Goal: Task Accomplishment & Management: Manage account settings

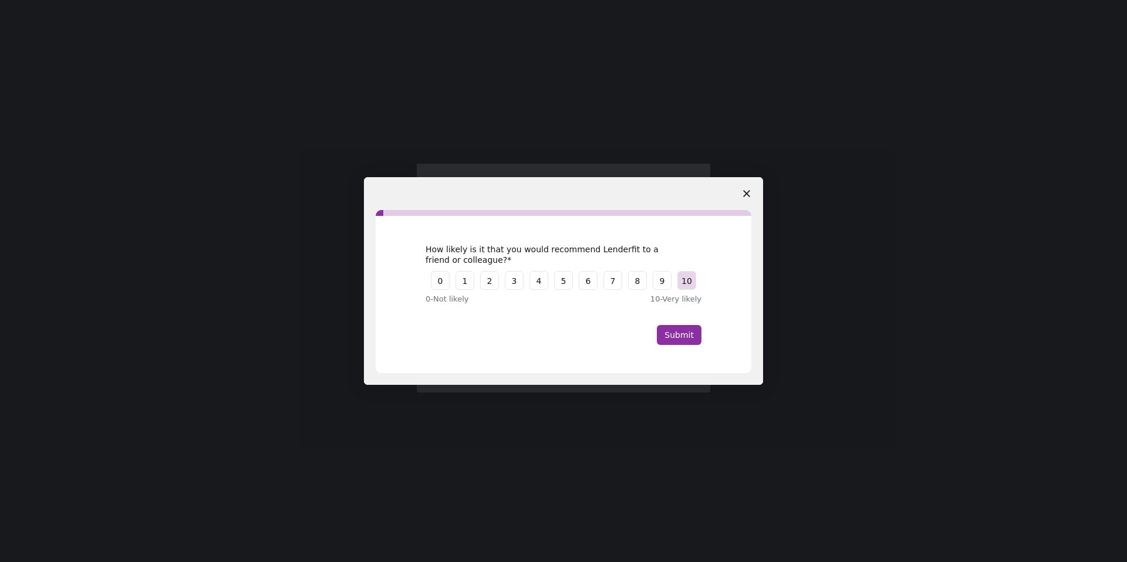
click at [681, 284] on button "10" at bounding box center [687, 280] width 19 height 19
click at [685, 334] on button "Submit" at bounding box center [679, 335] width 45 height 20
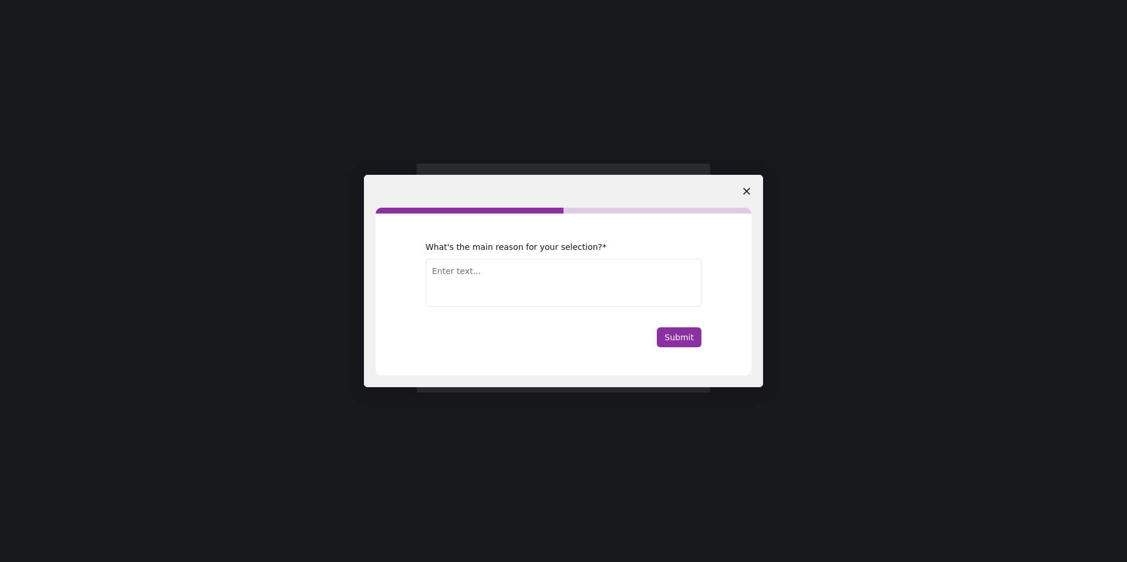
click at [745, 195] on span "Close survey" at bounding box center [746, 191] width 33 height 33
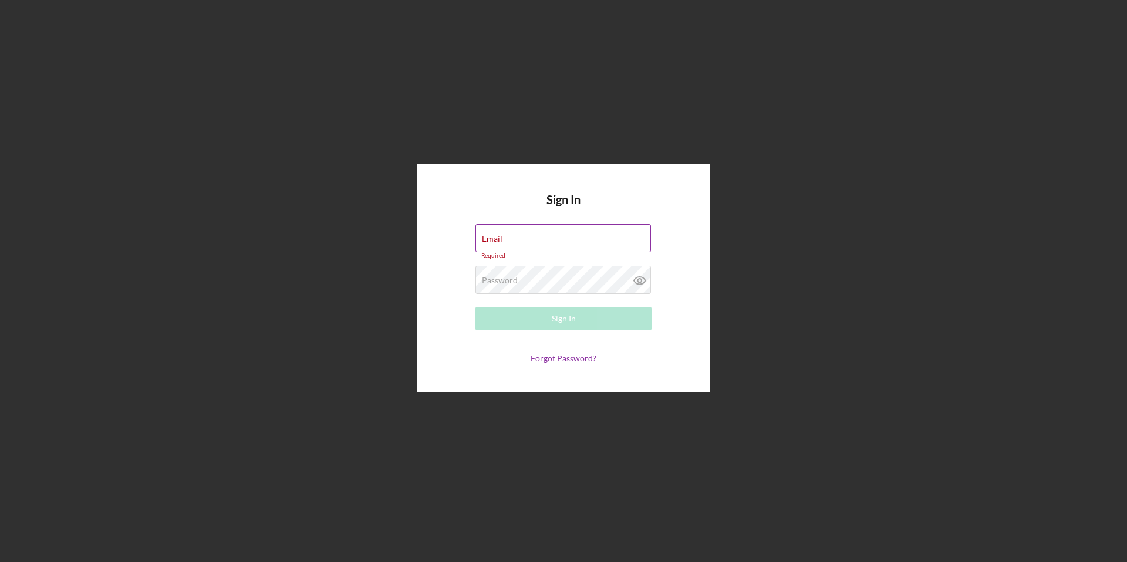
type input "[EMAIL_ADDRESS][DOMAIN_NAME]"
click at [598, 249] on input "[EMAIL_ADDRESS][DOMAIN_NAME]" at bounding box center [564, 238] width 176 height 28
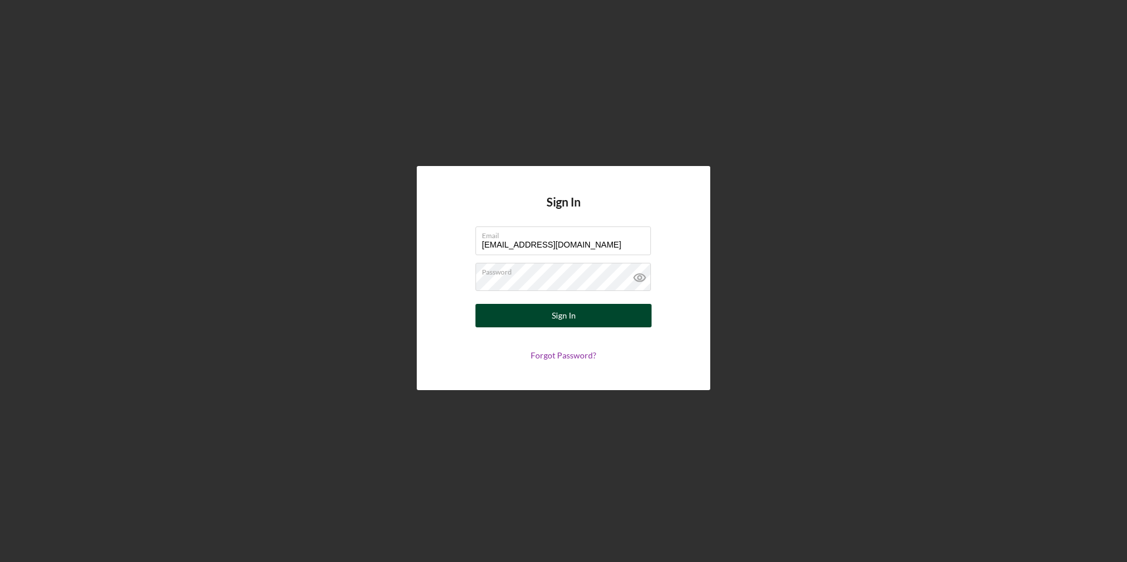
click at [589, 317] on button "Sign In" at bounding box center [564, 315] width 176 height 23
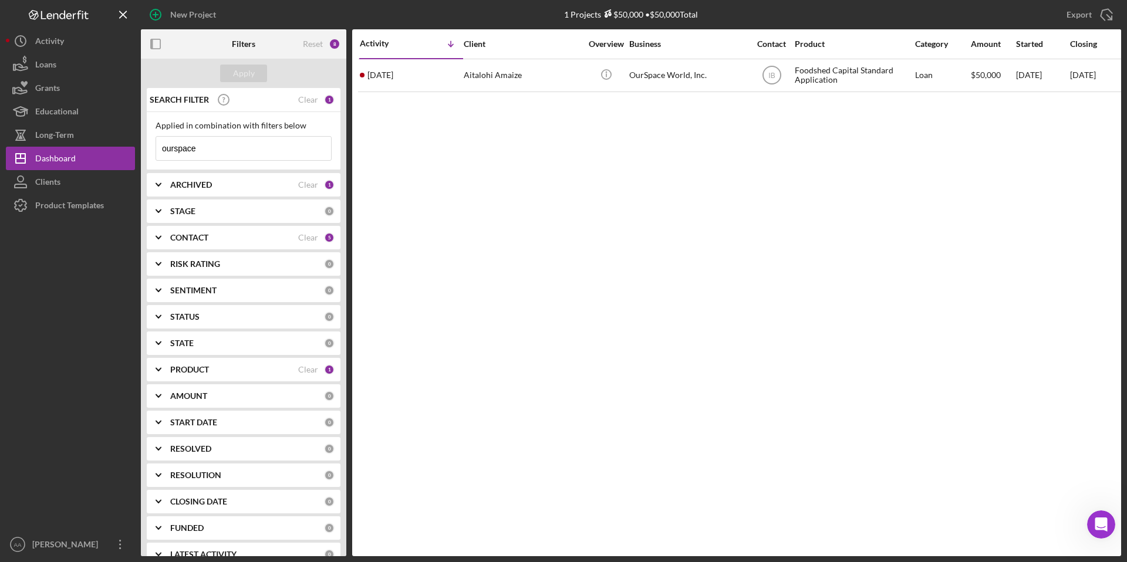
click at [274, 150] on input "ourspace" at bounding box center [243, 148] width 175 height 23
click at [204, 187] on b "ARCHIVED" at bounding box center [191, 184] width 42 height 9
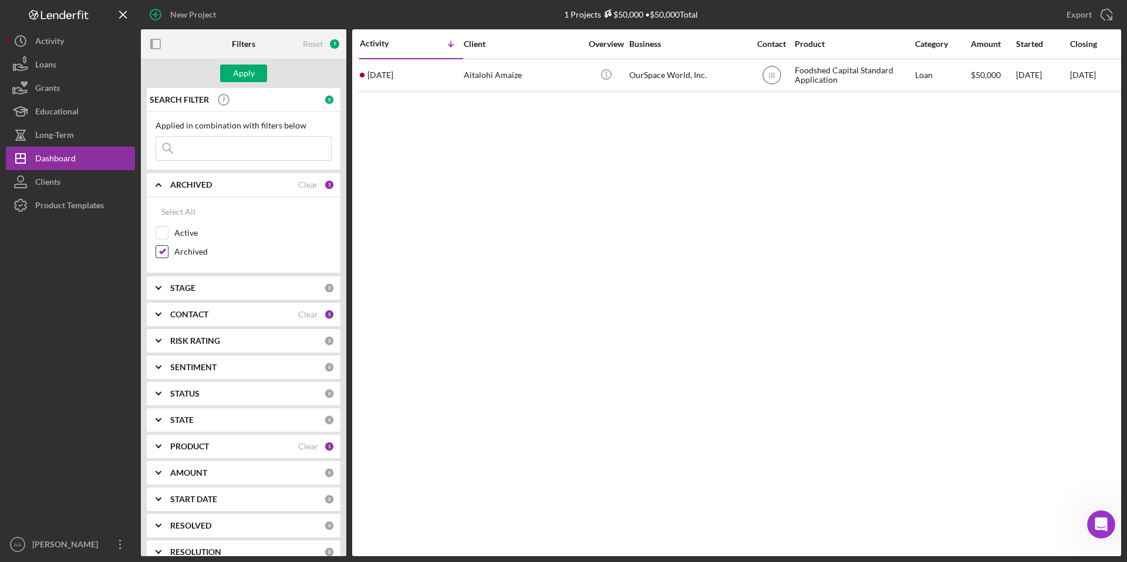
click at [162, 253] on input "Archived" at bounding box center [162, 252] width 12 height 12
checkbox input "false"
click at [163, 236] on input "Active" at bounding box center [162, 233] width 12 height 12
checkbox input "true"
click at [251, 73] on div "Apply" at bounding box center [244, 74] width 22 height 18
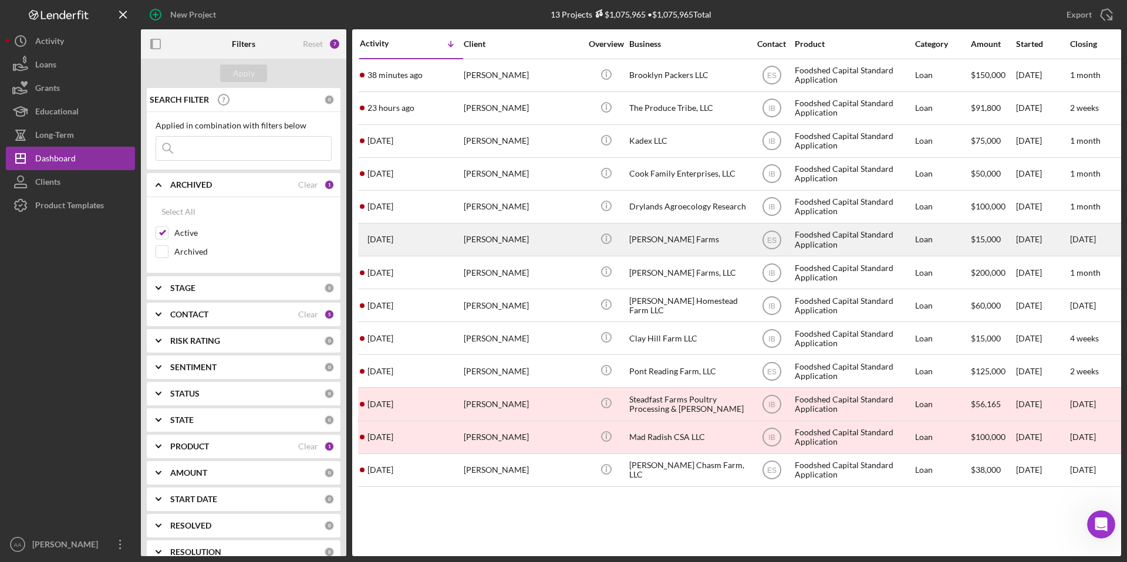
click at [676, 235] on div "[PERSON_NAME] Farms" at bounding box center [687, 239] width 117 height 31
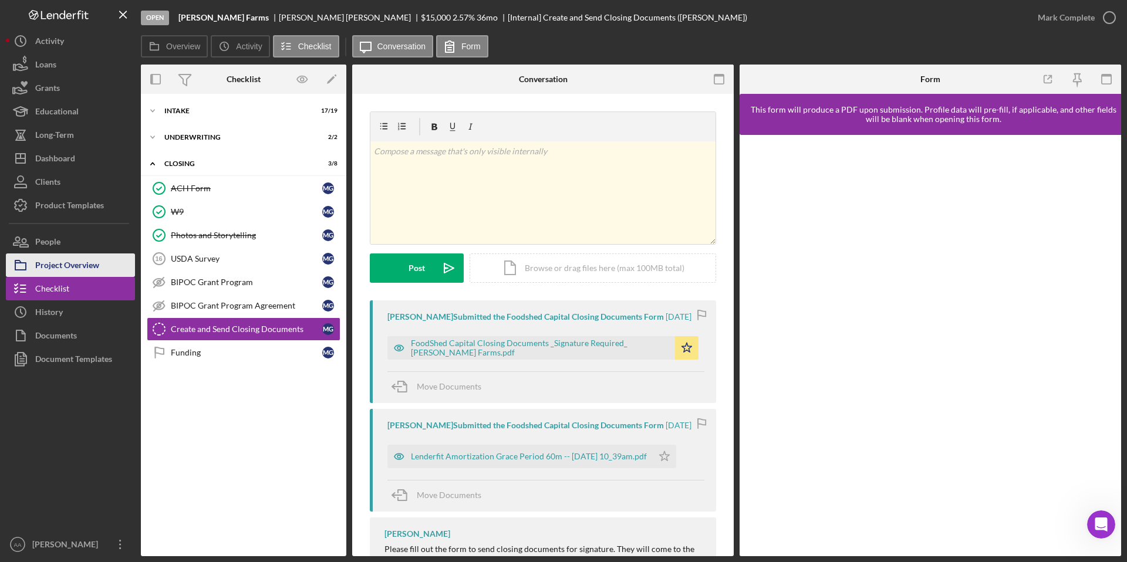
click at [41, 268] on div "Project Overview" at bounding box center [67, 267] width 64 height 26
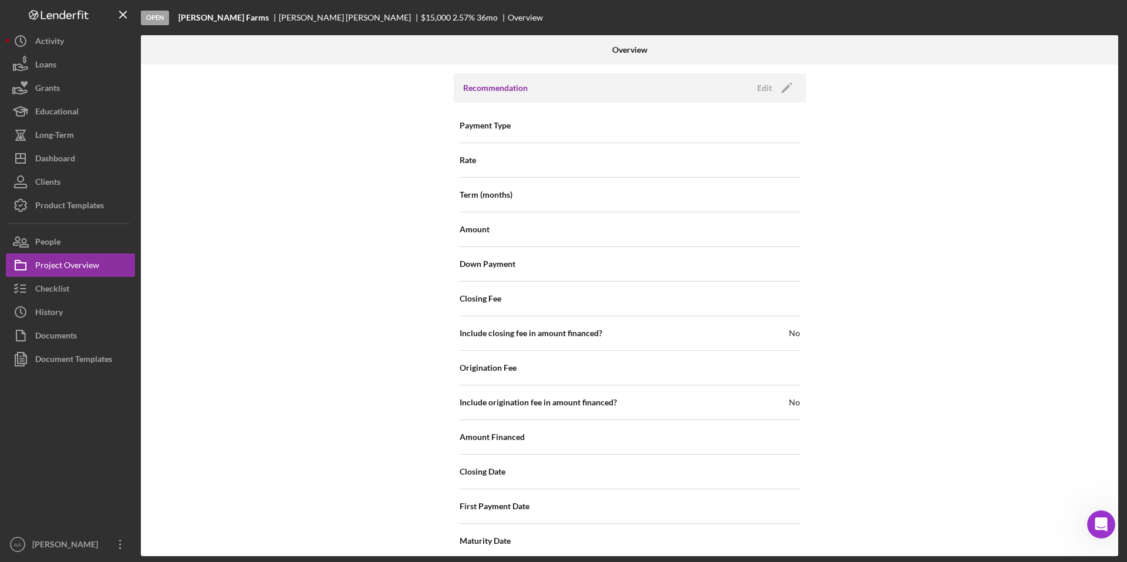
scroll to position [1180, 0]
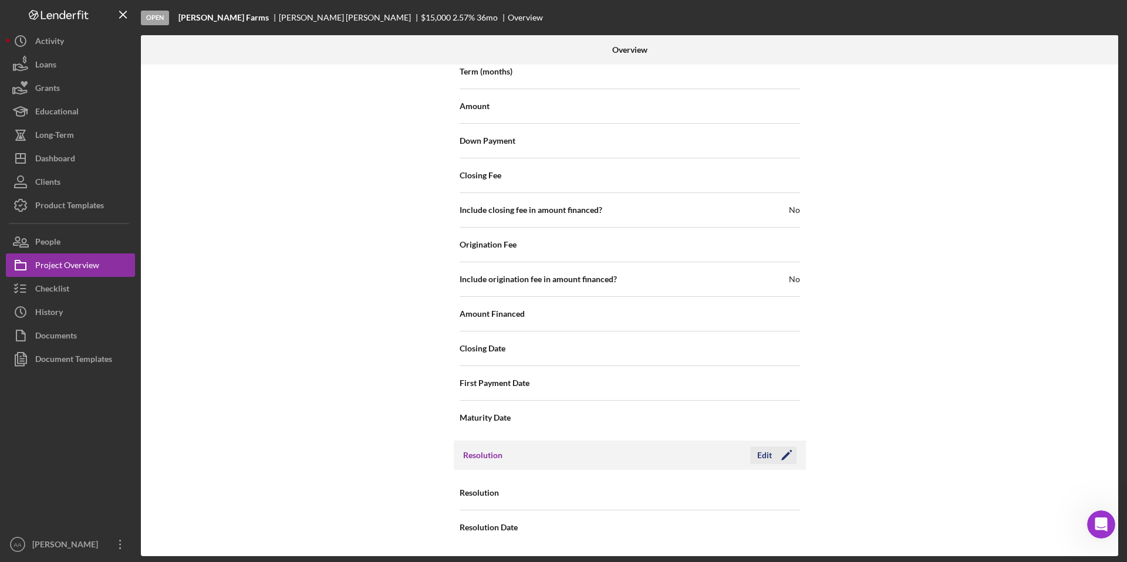
click at [764, 452] on div "Edit" at bounding box center [764, 456] width 15 height 18
click at [708, 494] on div "Select..." at bounding box center [701, 493] width 141 height 27
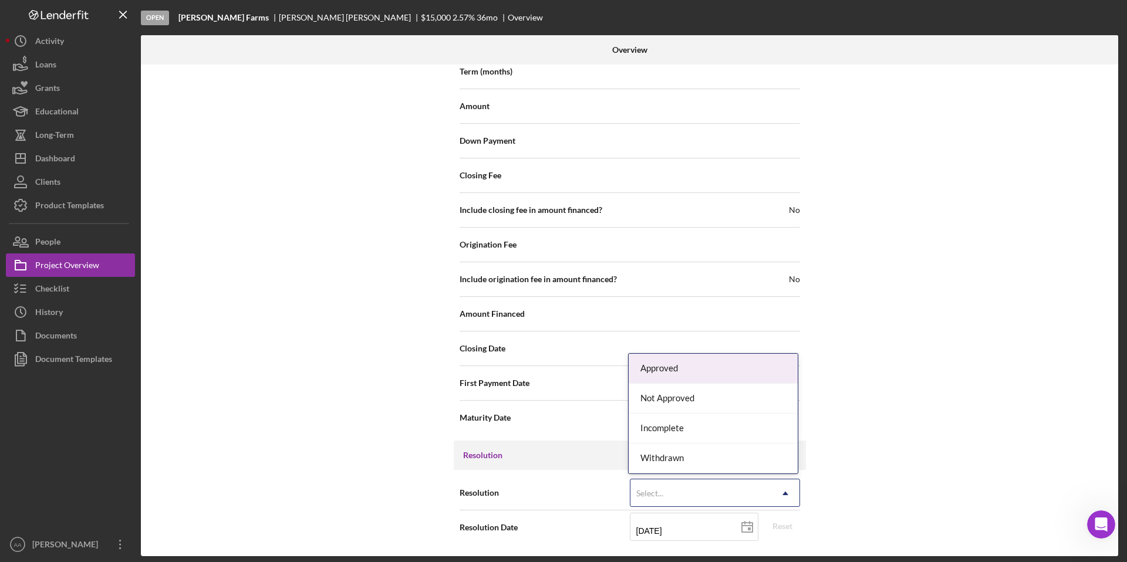
click at [709, 373] on div "Approved" at bounding box center [713, 369] width 169 height 30
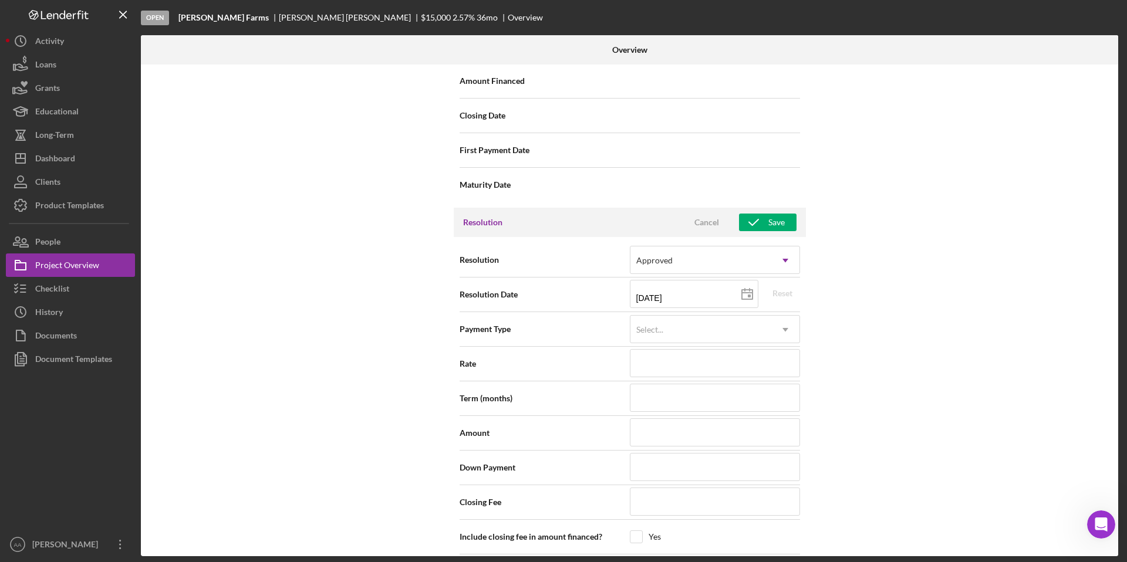
scroll to position [1503, 0]
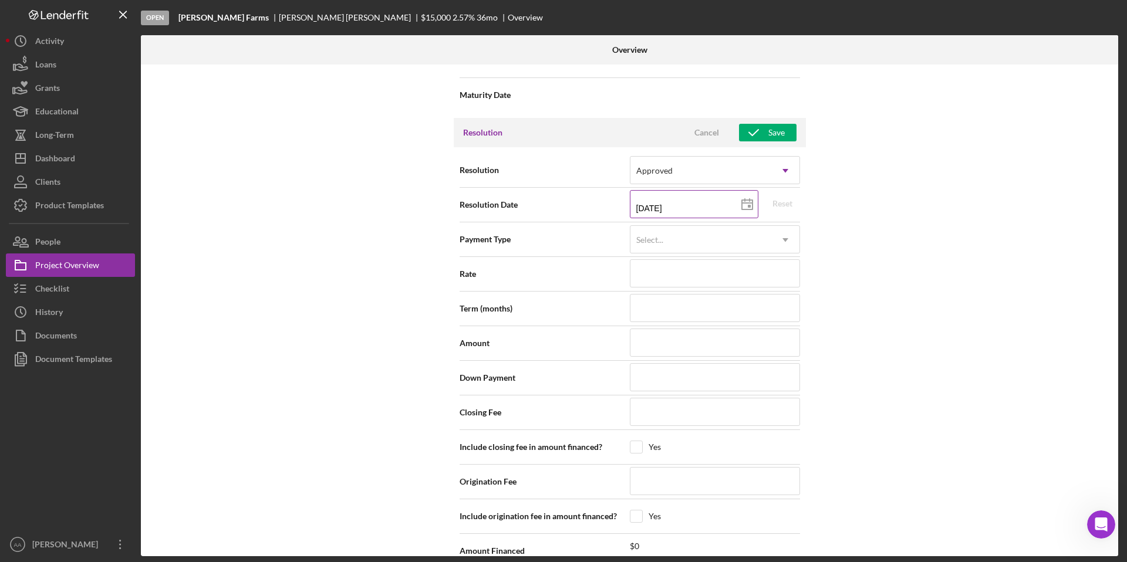
click at [746, 208] on icon at bounding box center [747, 204] width 29 height 29
click at [681, 210] on input "[DATE]" at bounding box center [694, 204] width 129 height 28
click at [750, 201] on line at bounding box center [750, 200] width 0 height 2
type input "[DATE]"
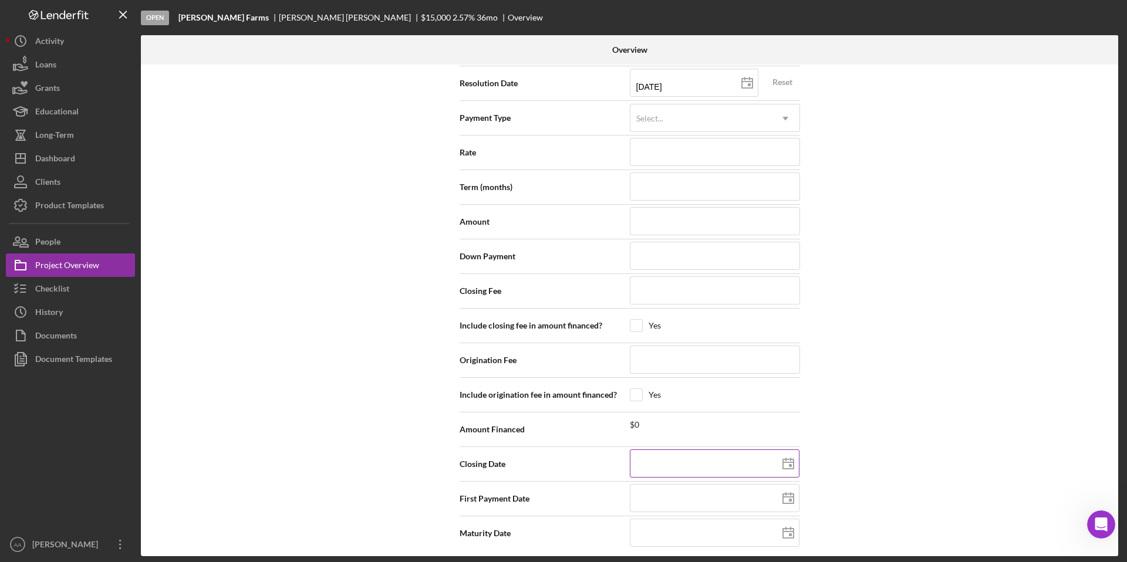
scroll to position [1630, 0]
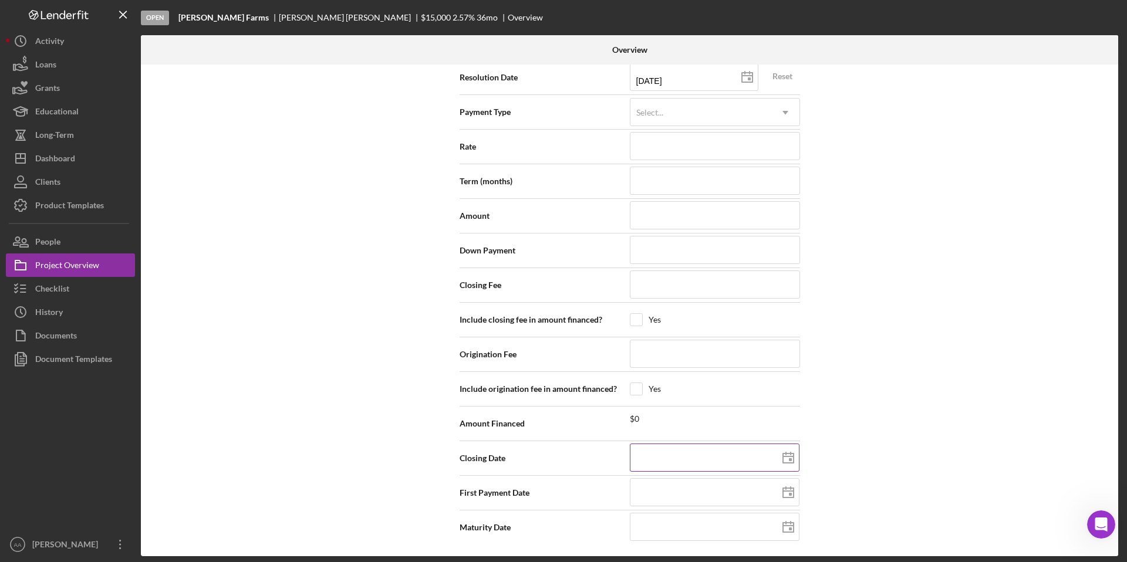
click at [785, 462] on icon at bounding box center [788, 458] width 29 height 29
type input "[DATE]"
click at [714, 490] on input at bounding box center [715, 493] width 170 height 28
click at [789, 493] on rect at bounding box center [790, 494] width 3 height 3
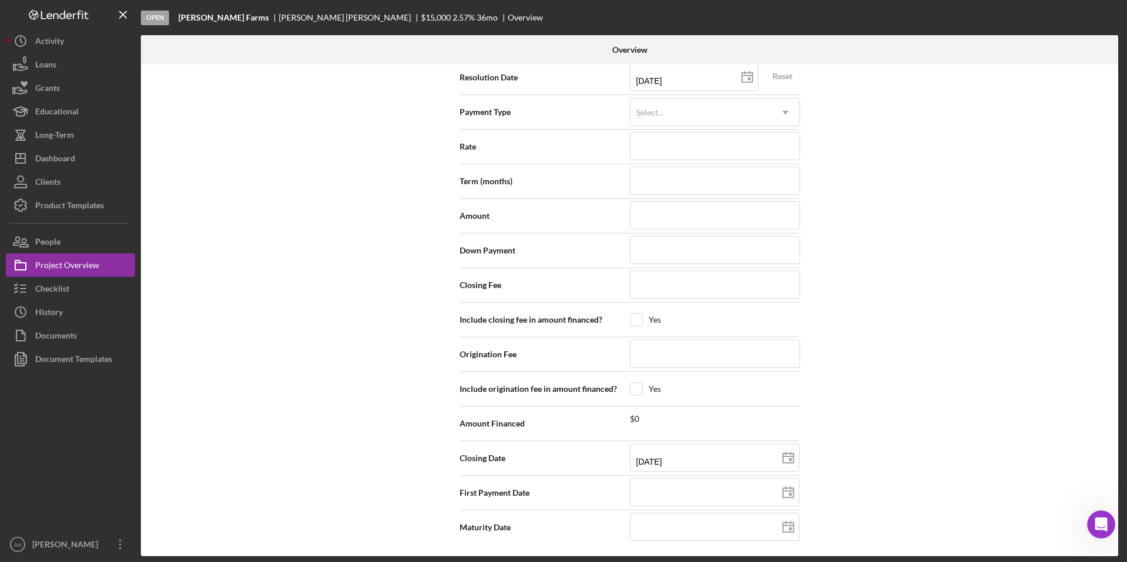
type input "[DATE]"
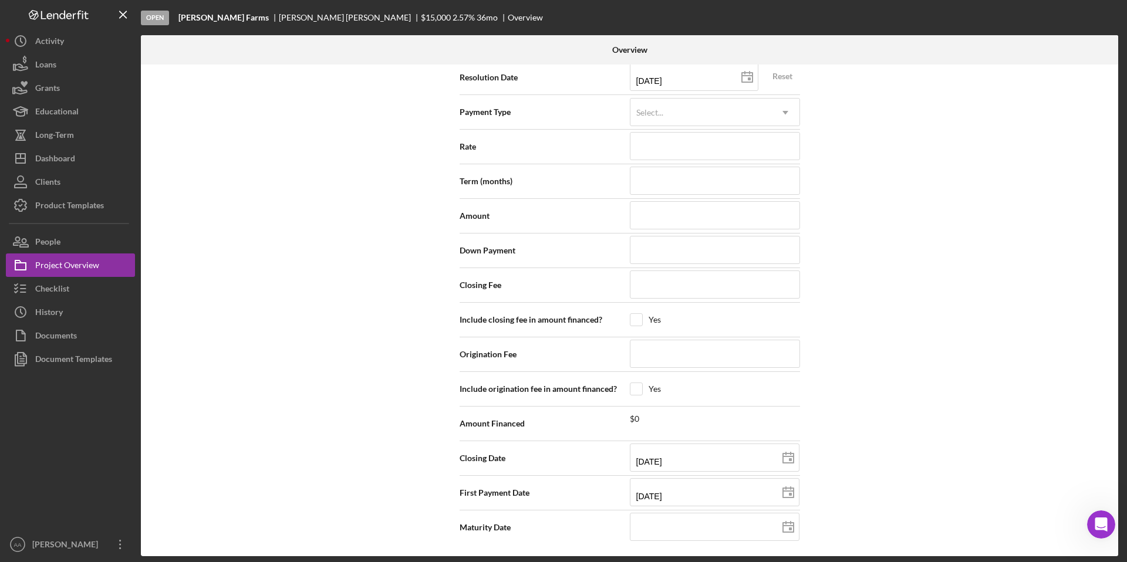
type input "[DATE]"
click at [782, 528] on icon at bounding box center [788, 527] width 29 height 29
click at [664, 527] on input at bounding box center [715, 527] width 170 height 28
type input "1m/dd/yyyy"
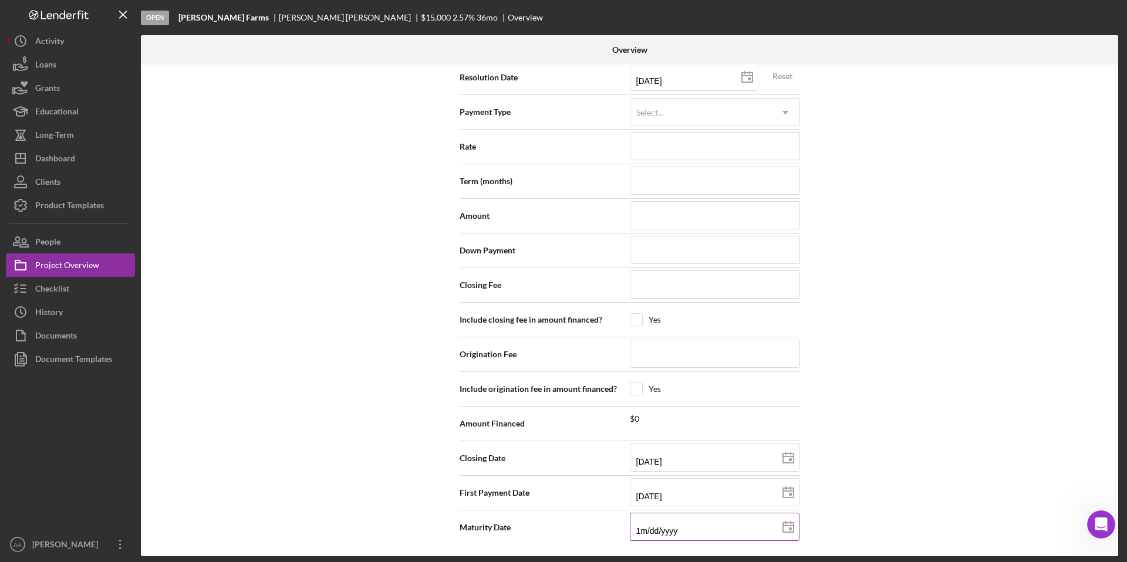
type input "1m/dd/yyyy"
type input "12/dd/yyyy"
type input "12/1d/yyyy"
type input "12/15/yyyy"
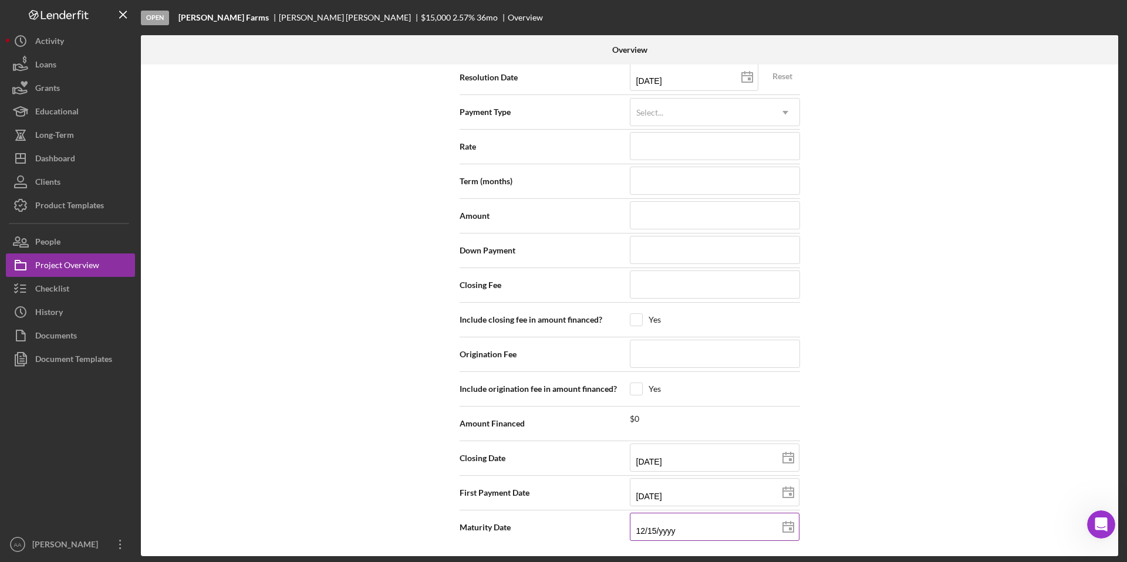
type input "12/15/2yyy"
type input "12/15/20yy"
type input "12/15/202y"
type input "[DATE]"
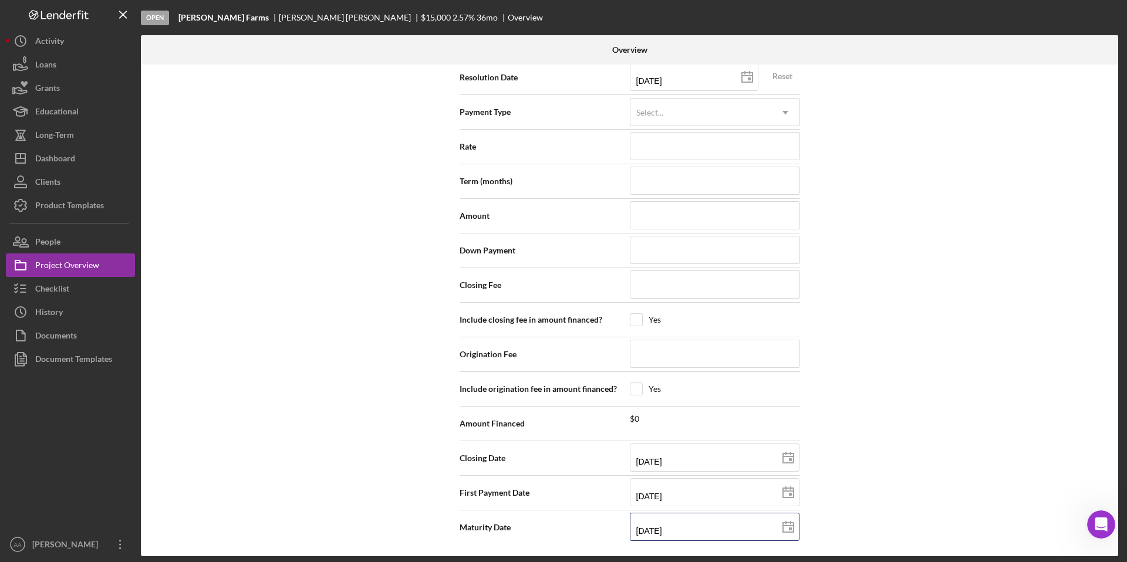
type input "[DATE]"
click at [1044, 562] on div "Open [PERSON_NAME] Farms [PERSON_NAME] $15,000 $15,000 2.57 % 36 mo Overview Ov…" at bounding box center [563, 281] width 1127 height 562
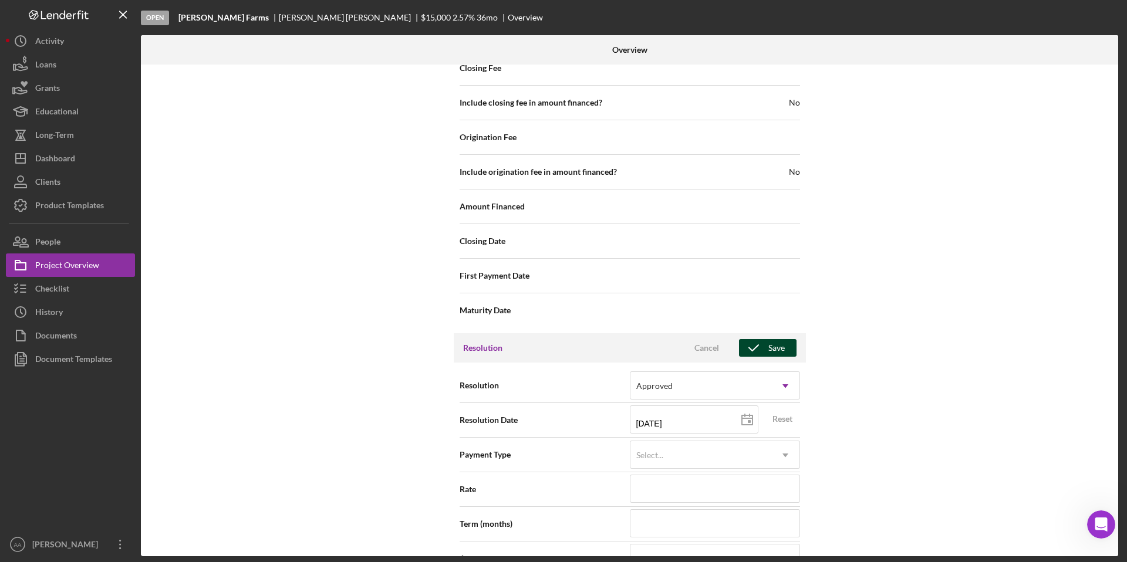
click at [756, 351] on icon "button" at bounding box center [753, 348] width 29 height 29
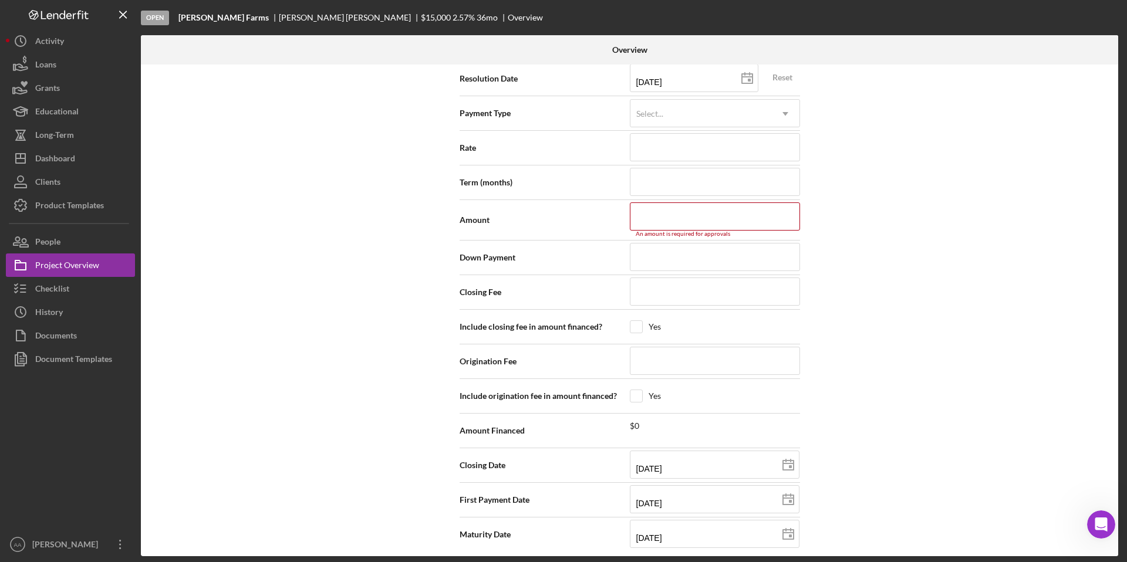
scroll to position [1635, 0]
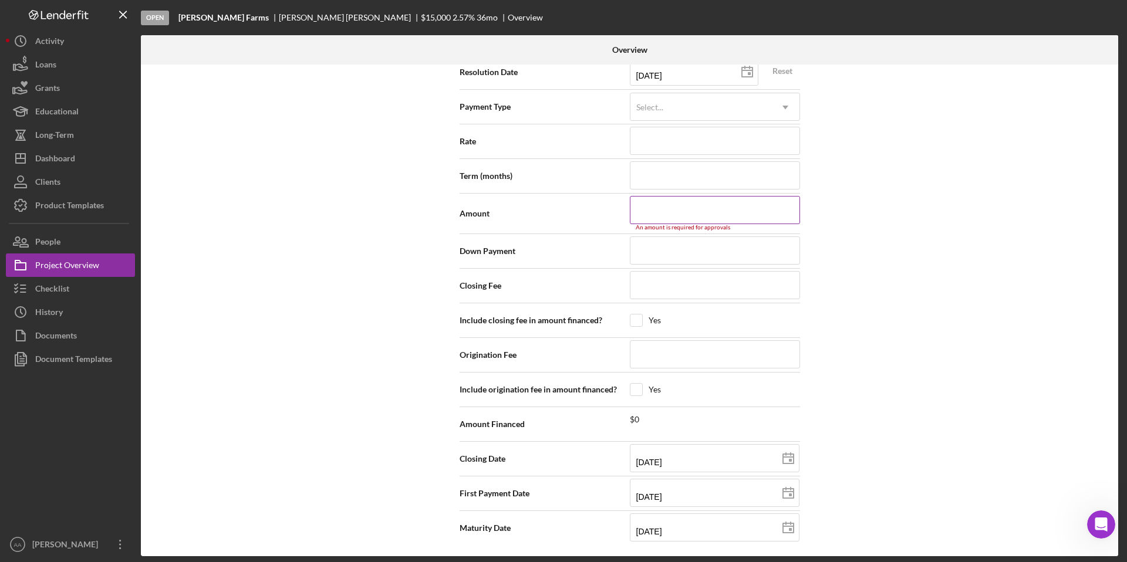
click at [683, 210] on input at bounding box center [715, 210] width 170 height 28
type input "$15,000"
click at [881, 198] on div "Internal Workflow Stage Open Icon/Dropdown Arrow Archive (can unarchive later i…" at bounding box center [630, 311] width 978 height 492
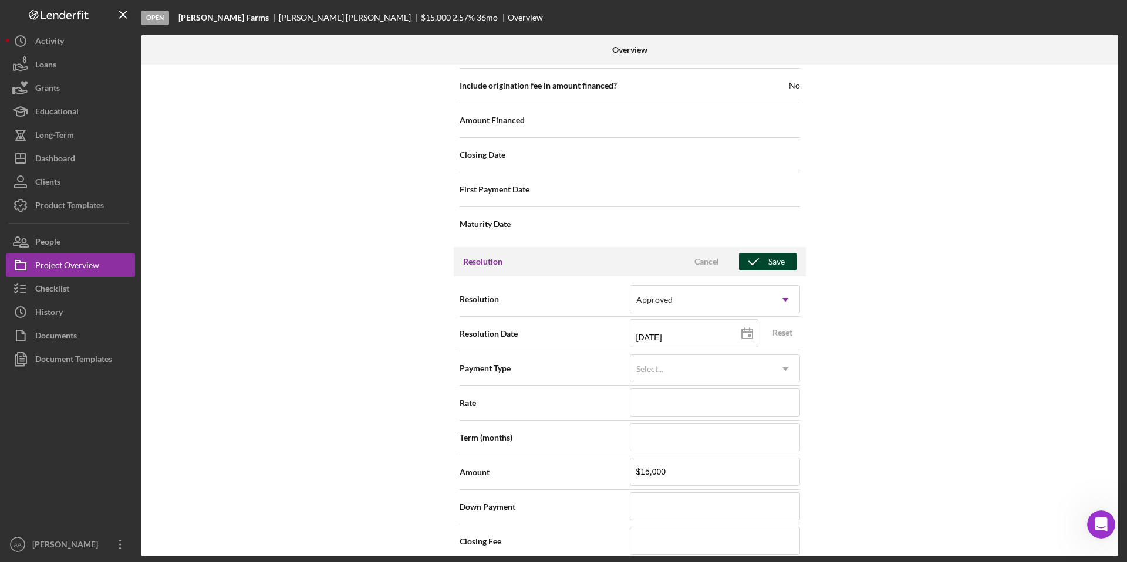
click at [772, 265] on div "Save" at bounding box center [777, 262] width 16 height 18
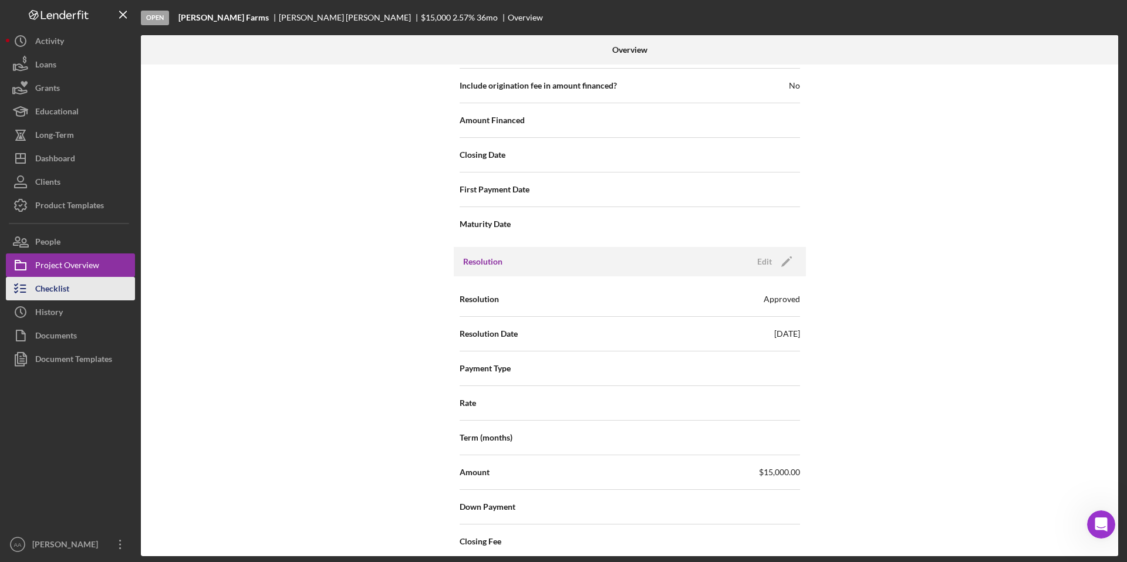
click at [59, 285] on div "Checklist" at bounding box center [52, 290] width 34 height 26
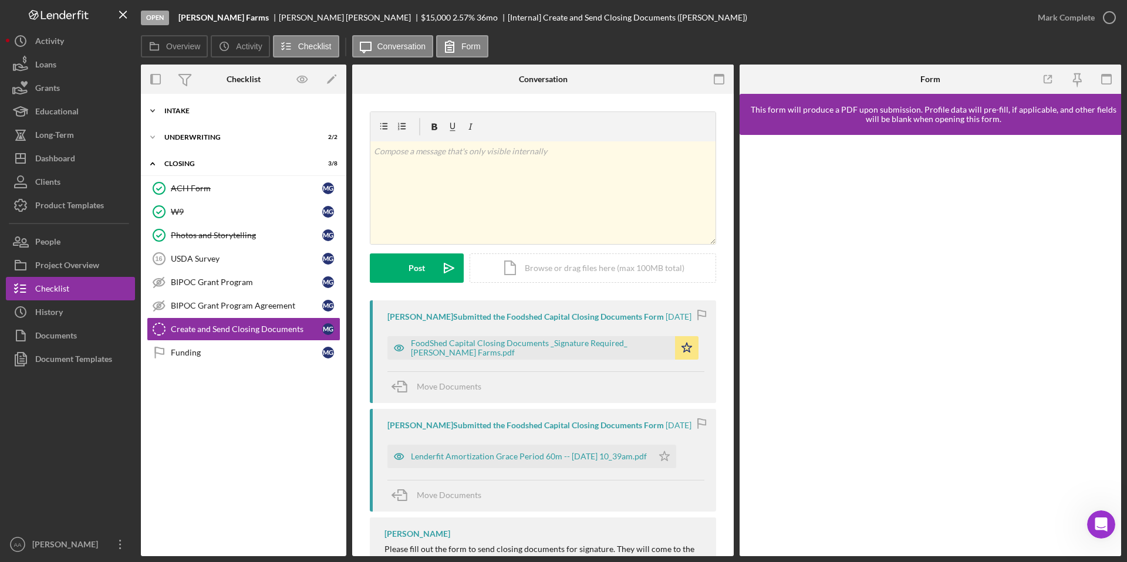
click at [207, 116] on div "Icon/Expander Intake 17 / 19" at bounding box center [244, 110] width 206 height 23
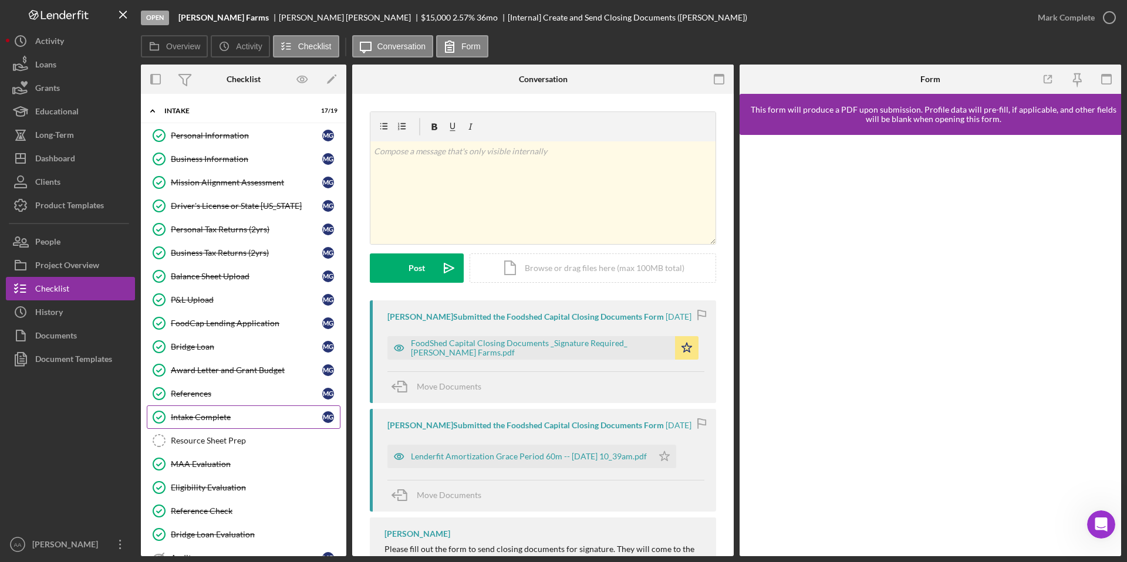
scroll to position [78, 0]
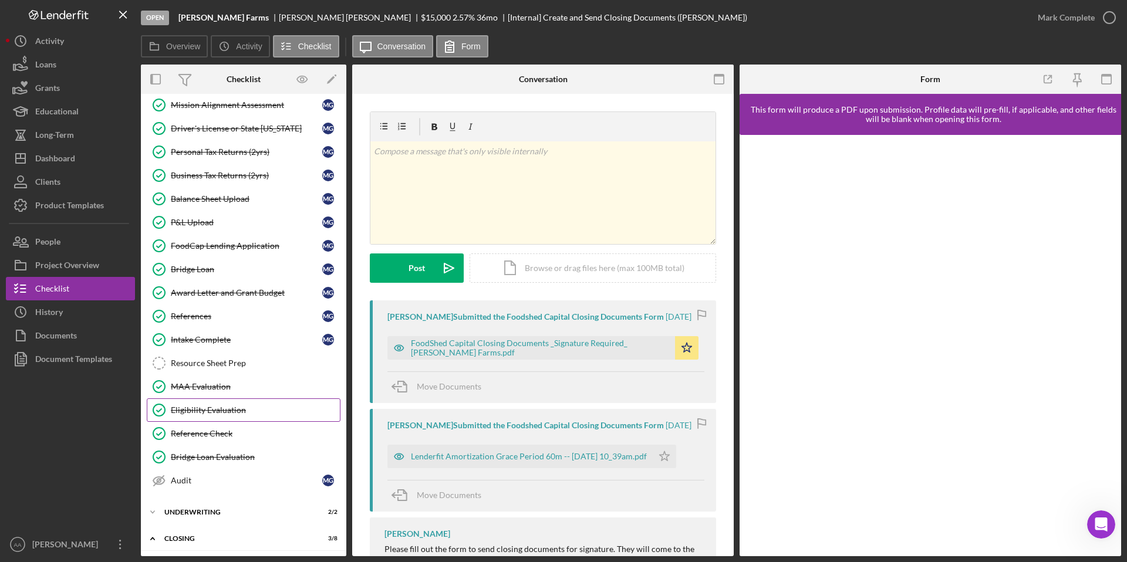
click at [206, 420] on link "Eligibility Evaluation Eligibility Evaluation" at bounding box center [244, 410] width 194 height 23
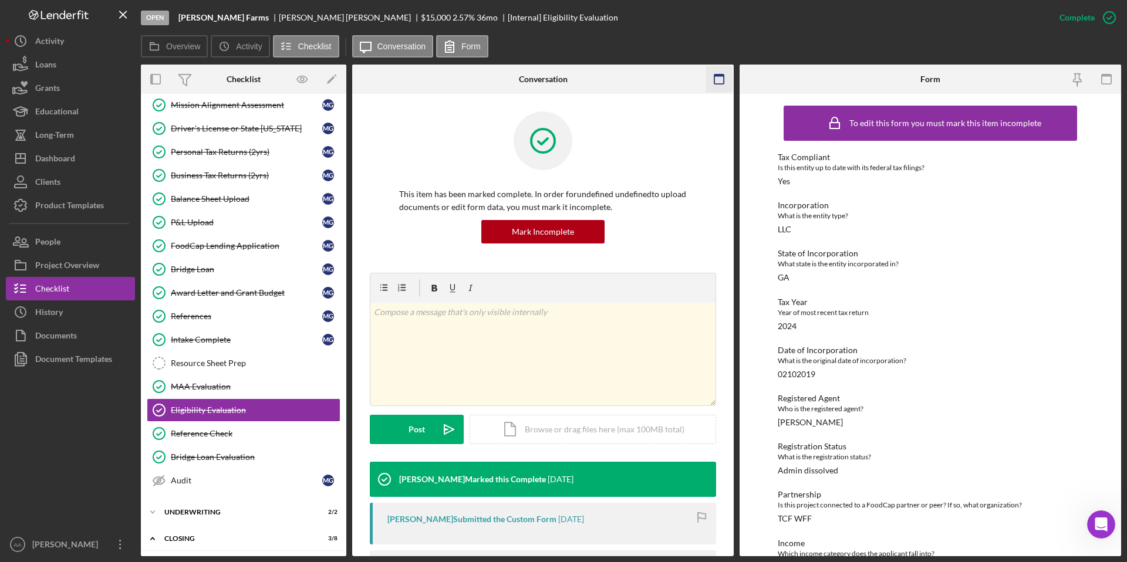
click at [714, 79] on icon "button" at bounding box center [719, 79] width 26 height 26
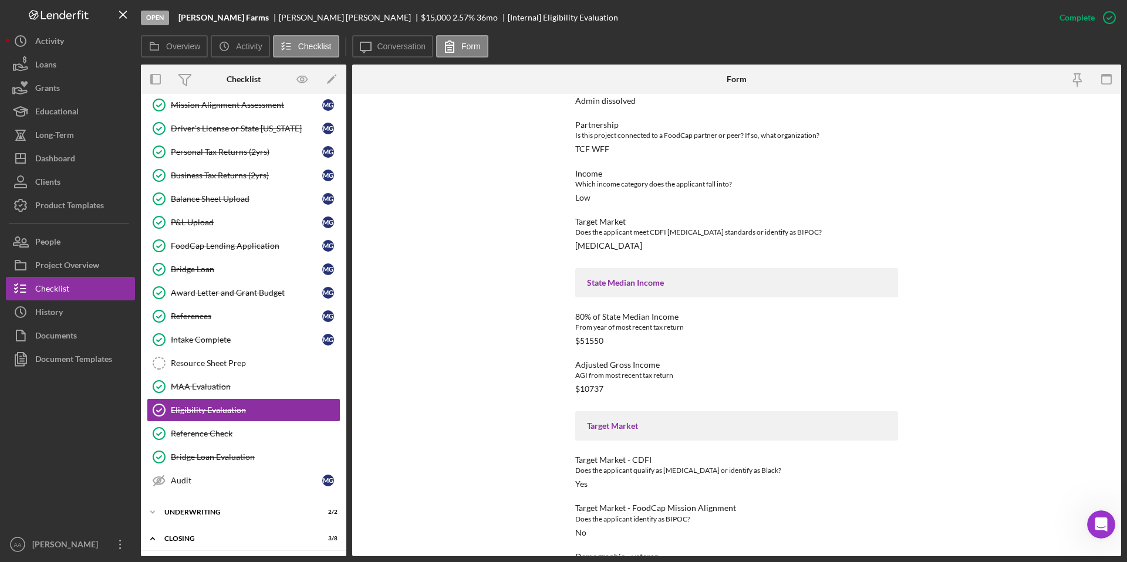
scroll to position [369, 0]
click at [255, 107] on div "Mission Alignment Assessment" at bounding box center [246, 104] width 151 height 9
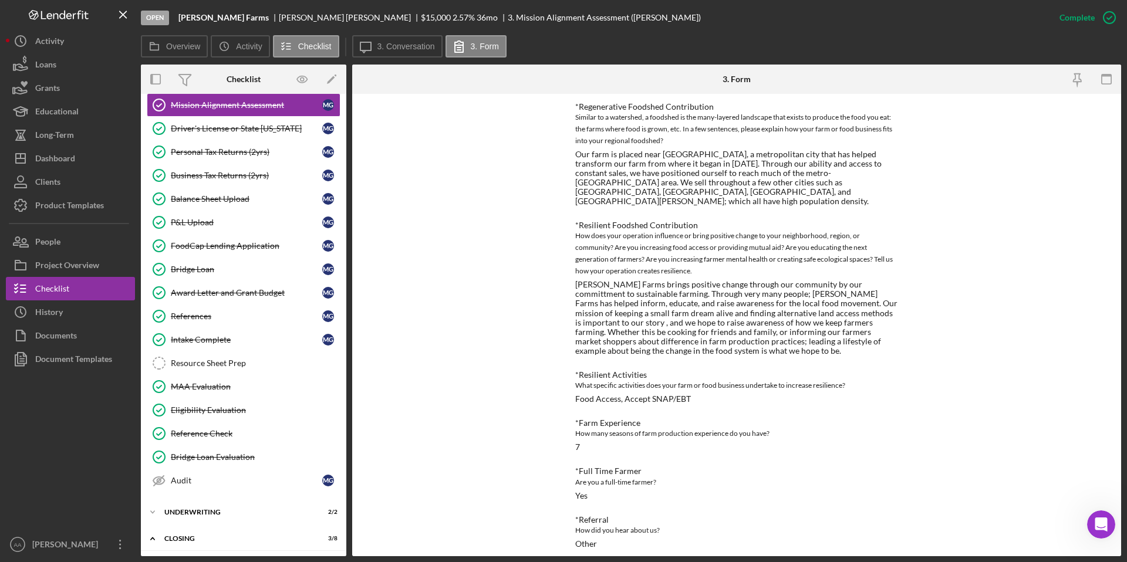
scroll to position [672, 0]
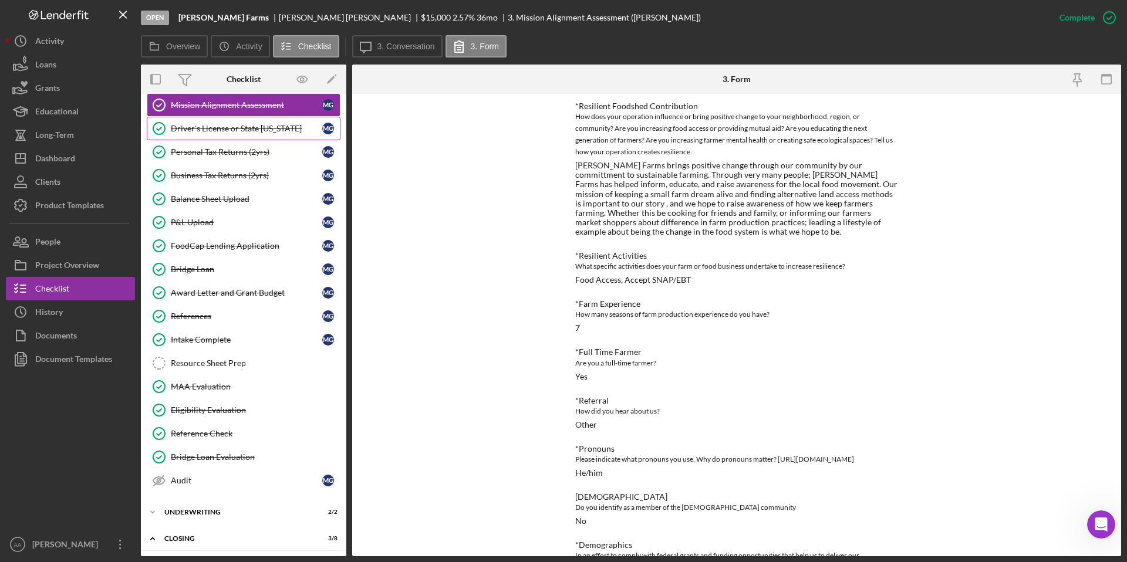
click at [255, 131] on div "Driver's License or State [US_STATE]" at bounding box center [246, 128] width 151 height 9
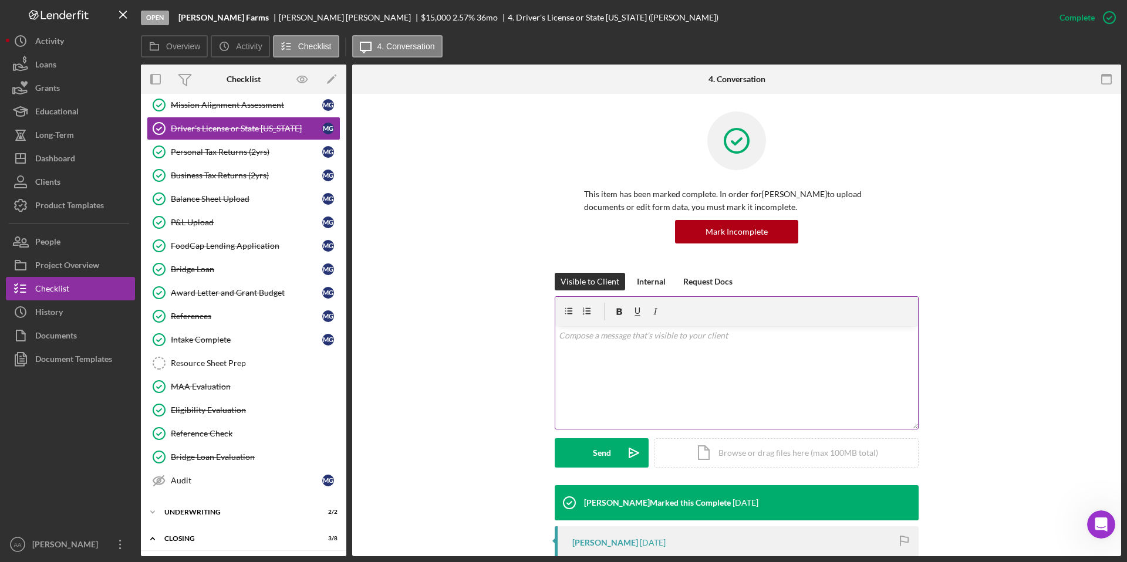
scroll to position [217, 0]
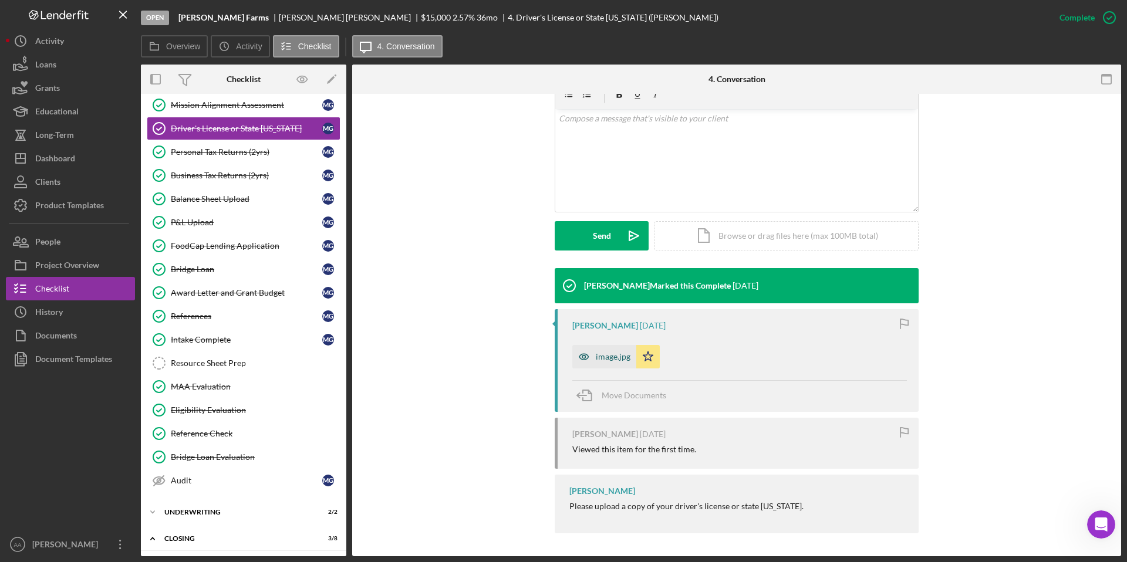
click at [583, 359] on icon "button" at bounding box center [584, 357] width 9 height 6
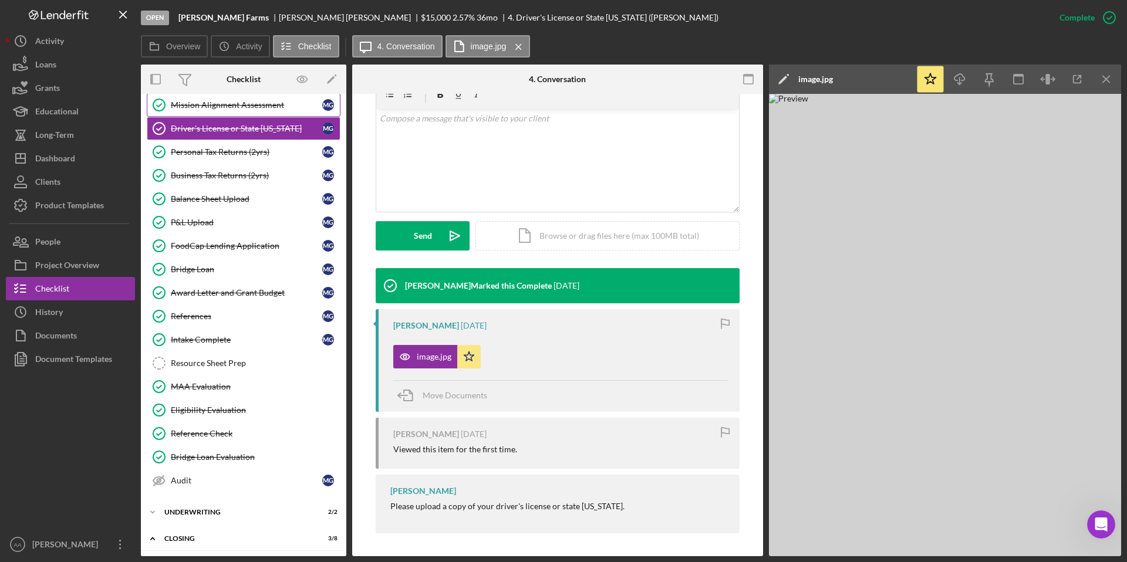
click at [261, 107] on div "Mission Alignment Assessment" at bounding box center [246, 104] width 151 height 9
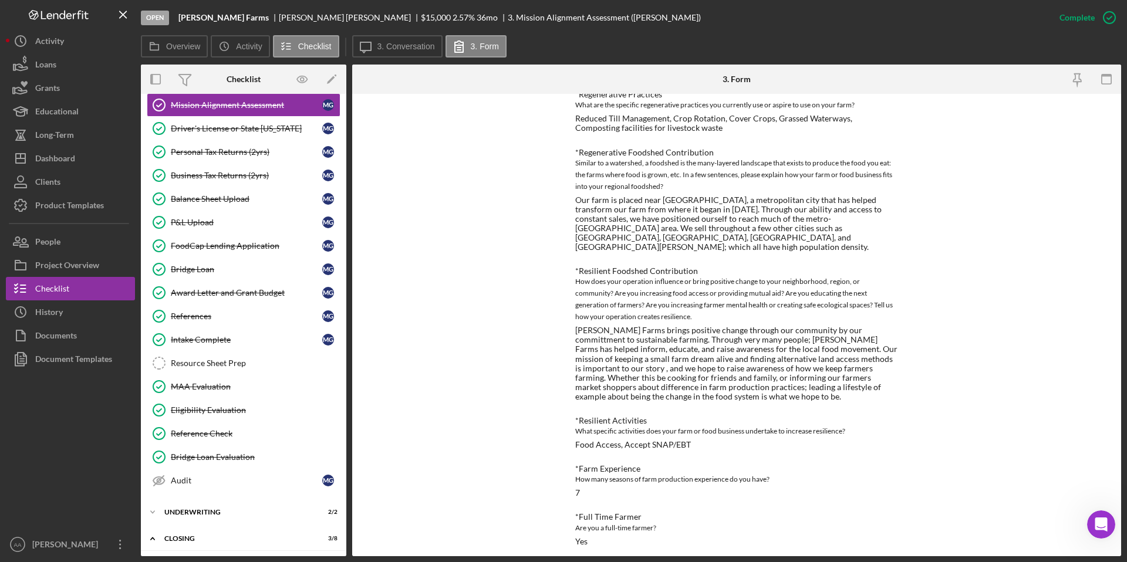
scroll to position [532, 0]
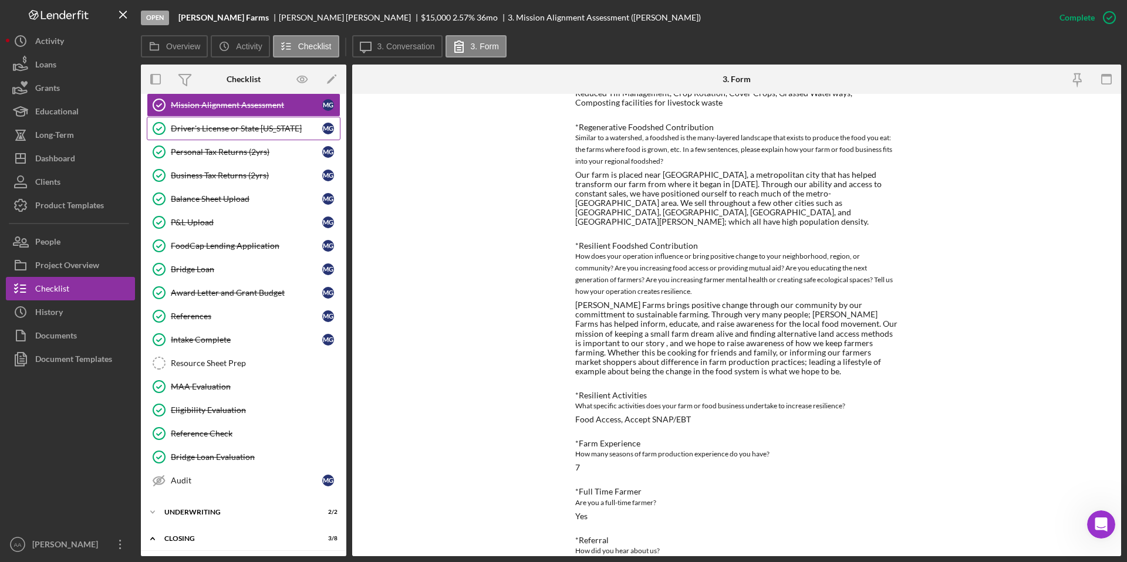
click at [238, 130] on div "Driver's License or State [US_STATE]" at bounding box center [246, 128] width 151 height 9
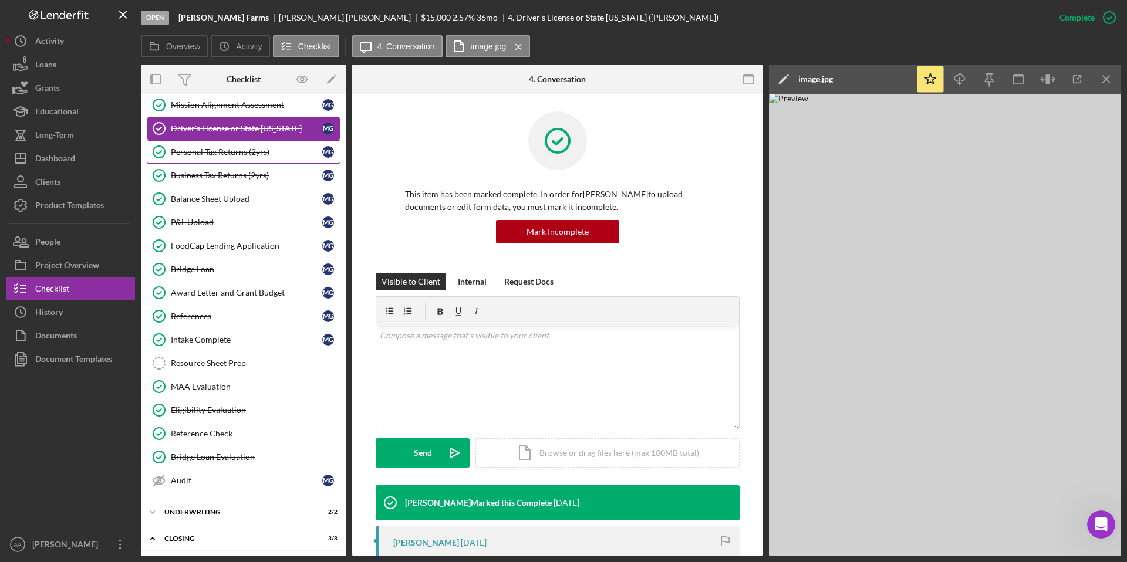
click at [233, 151] on div "Personal Tax Returns (2yrs)" at bounding box center [246, 151] width 151 height 9
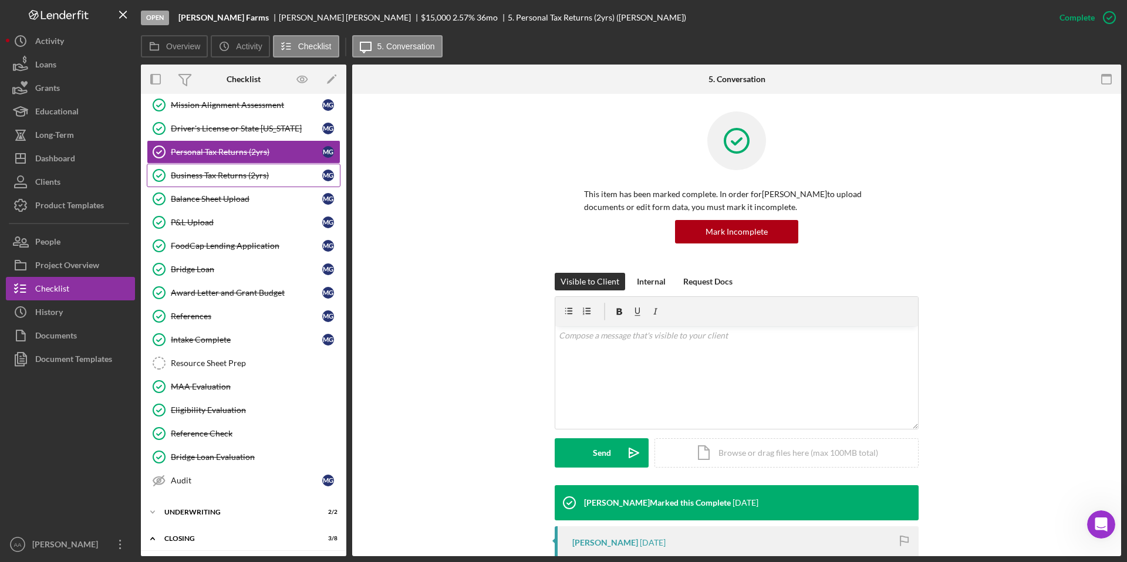
click at [221, 186] on link "Business Tax Returns (2yrs) Business Tax Returns (2yrs) M G" at bounding box center [244, 175] width 194 height 23
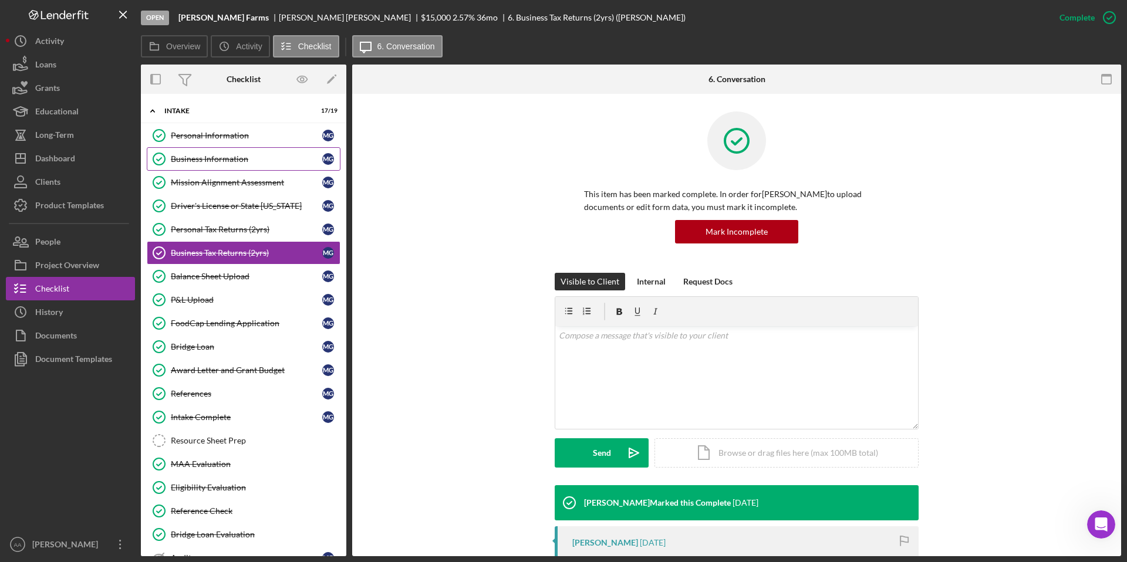
click at [234, 163] on div "Business Information" at bounding box center [246, 158] width 151 height 9
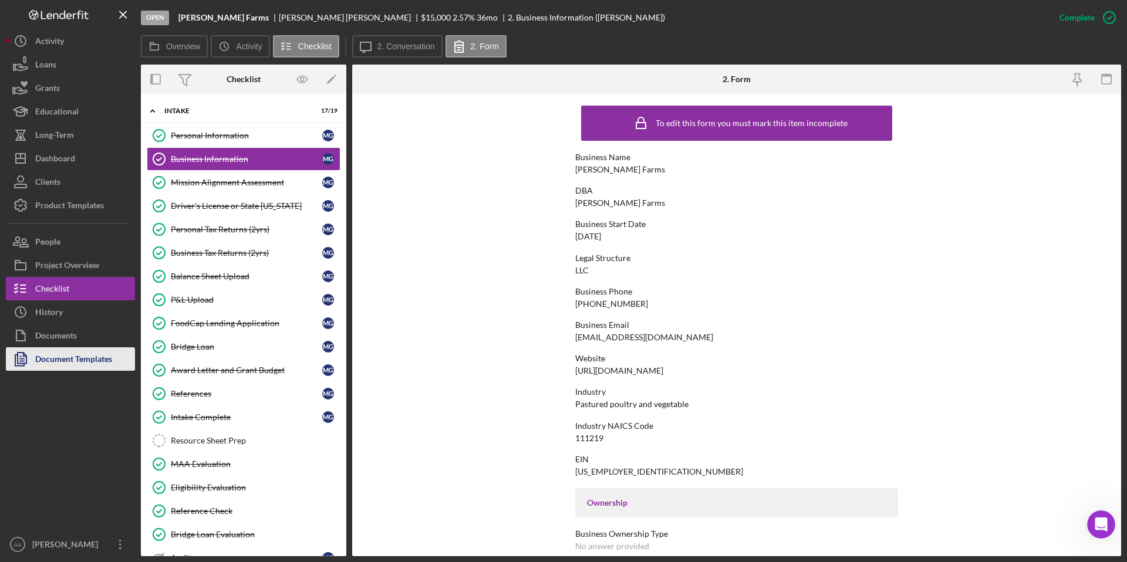
click at [61, 355] on div "Document Templates" at bounding box center [73, 361] width 77 height 26
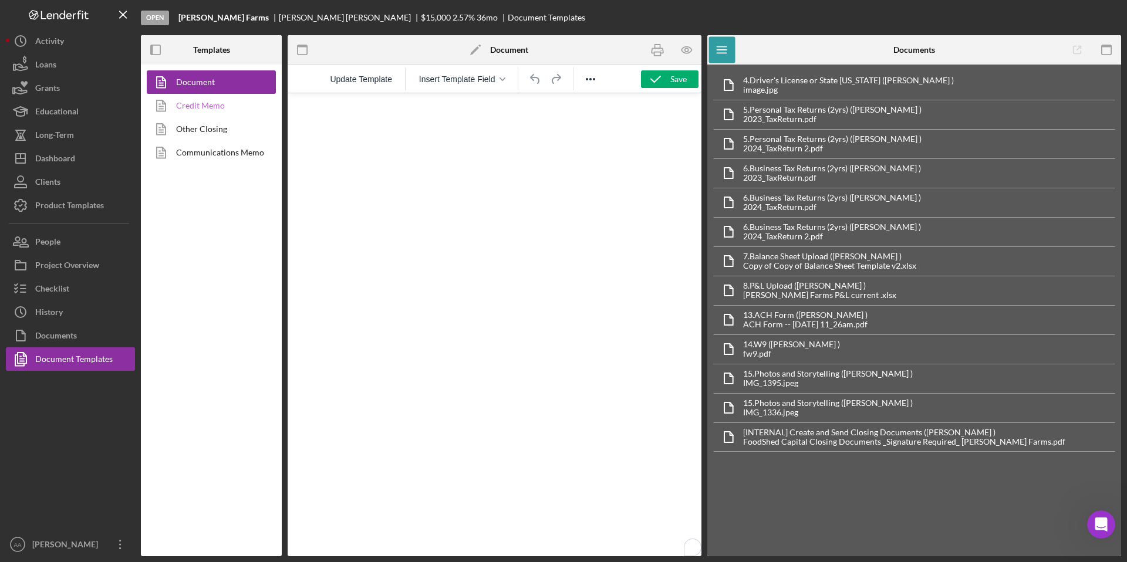
click at [212, 108] on link "Credit Memo" at bounding box center [208, 105] width 123 height 23
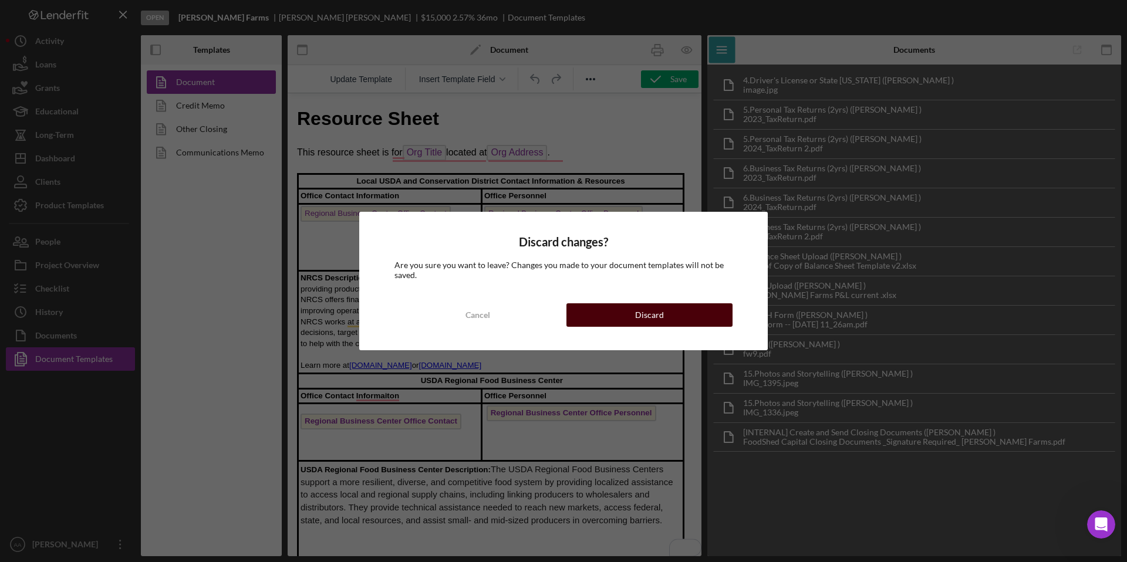
click at [648, 308] on div "Discard" at bounding box center [649, 315] width 29 height 23
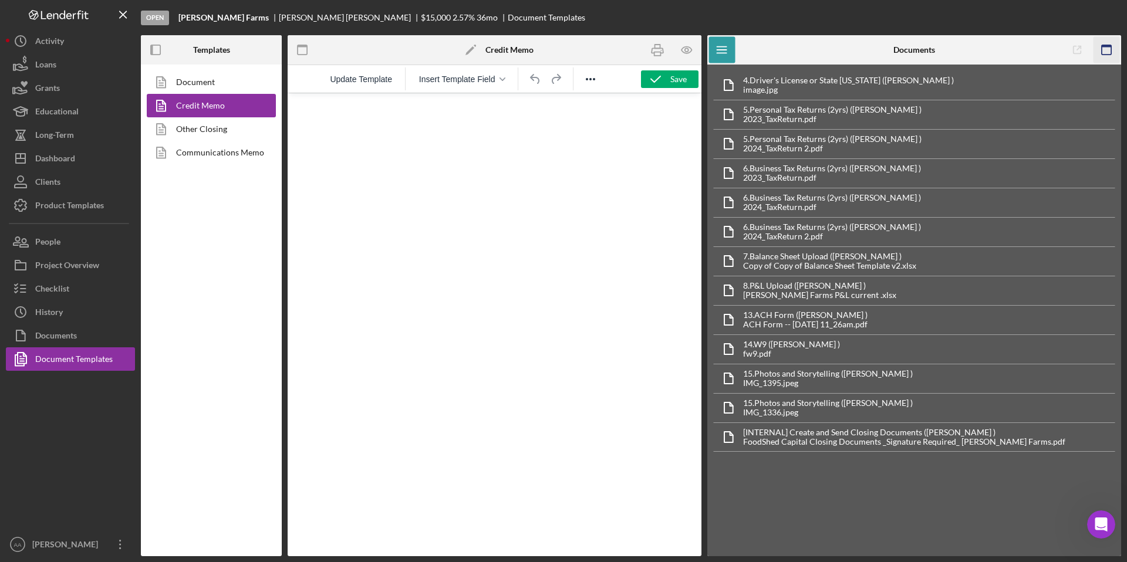
click at [1108, 50] on icon "button" at bounding box center [1107, 50] width 26 height 26
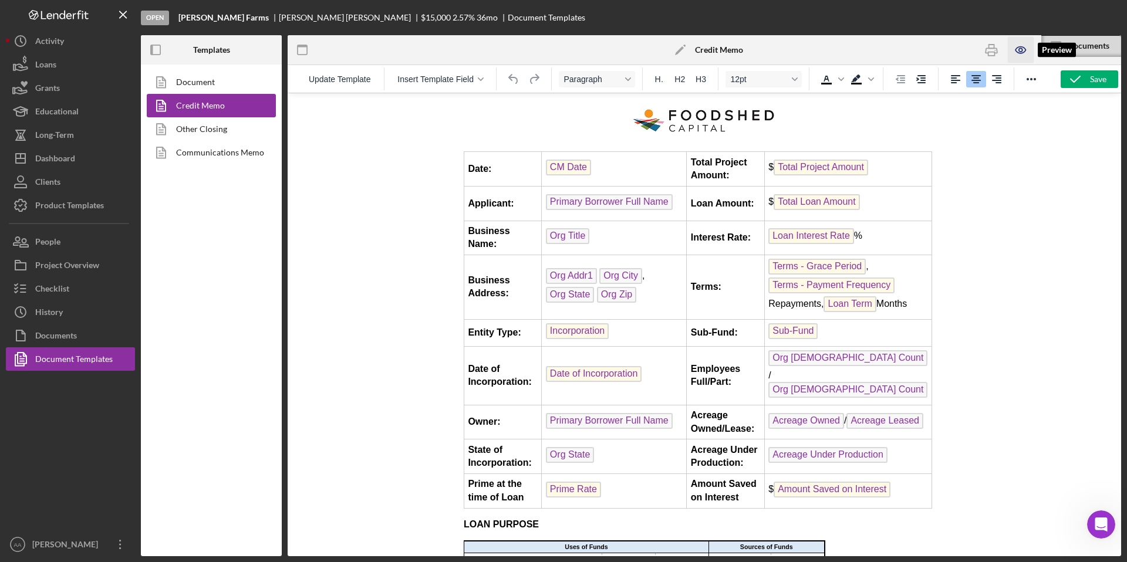
click at [1019, 51] on icon "button" at bounding box center [1021, 50] width 4 height 4
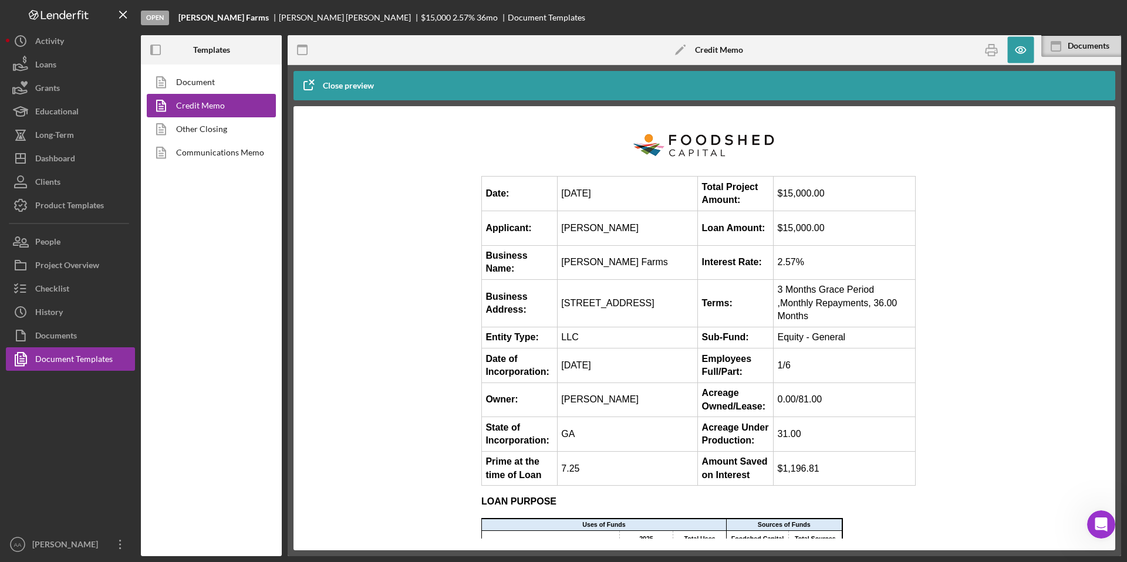
click at [803, 480] on td "$1,196.81" at bounding box center [845, 469] width 142 height 35
copy td "$1,196.81"
click at [575, 297] on td "[STREET_ADDRESS]" at bounding box center [627, 304] width 140 height 48
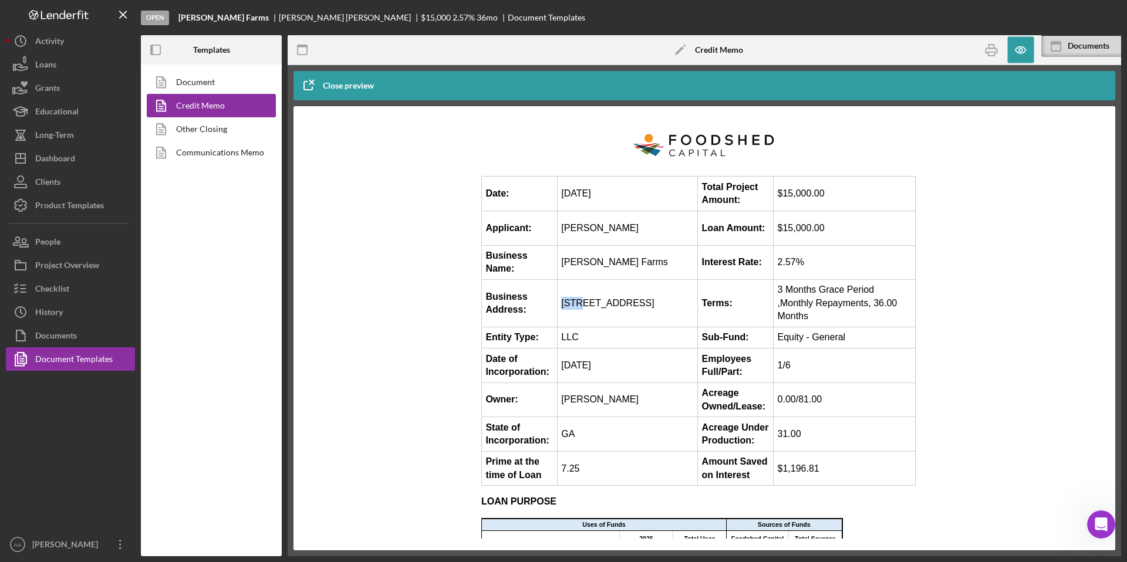
click at [575, 297] on td "[STREET_ADDRESS]" at bounding box center [627, 304] width 140 height 48
copy td "7840"
click at [57, 270] on div "Project Overview" at bounding box center [67, 267] width 64 height 26
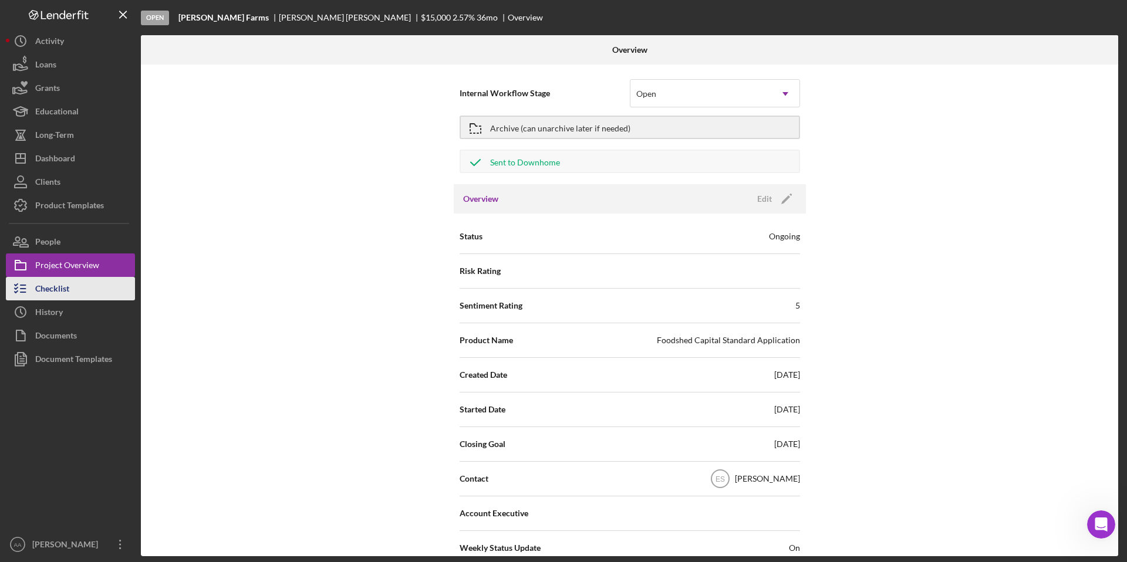
click at [61, 293] on div "Checklist" at bounding box center [52, 290] width 34 height 26
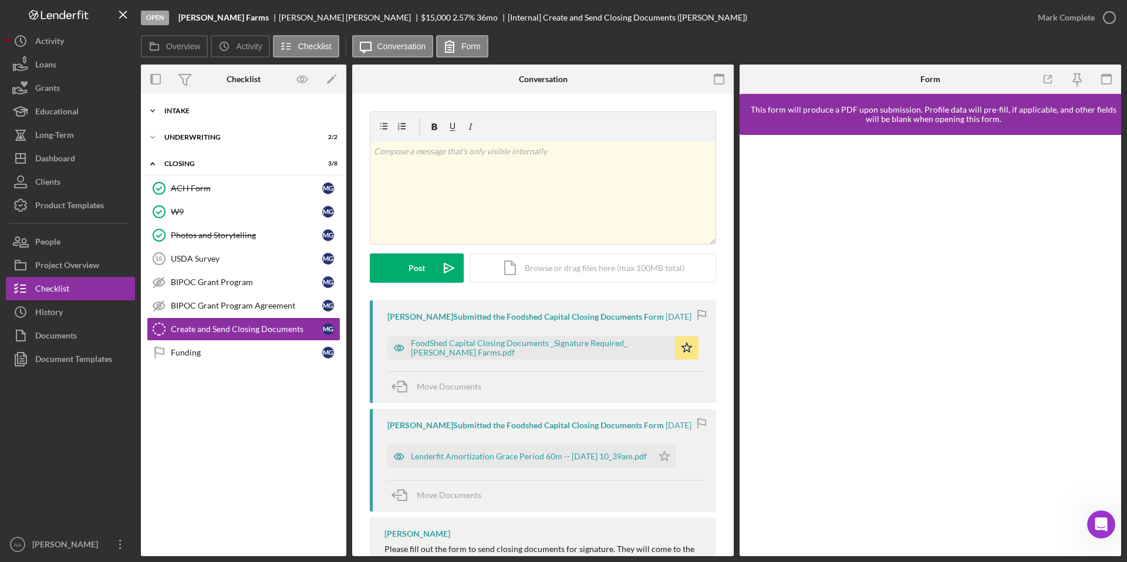
click at [228, 112] on div "Intake" at bounding box center [247, 110] width 167 height 7
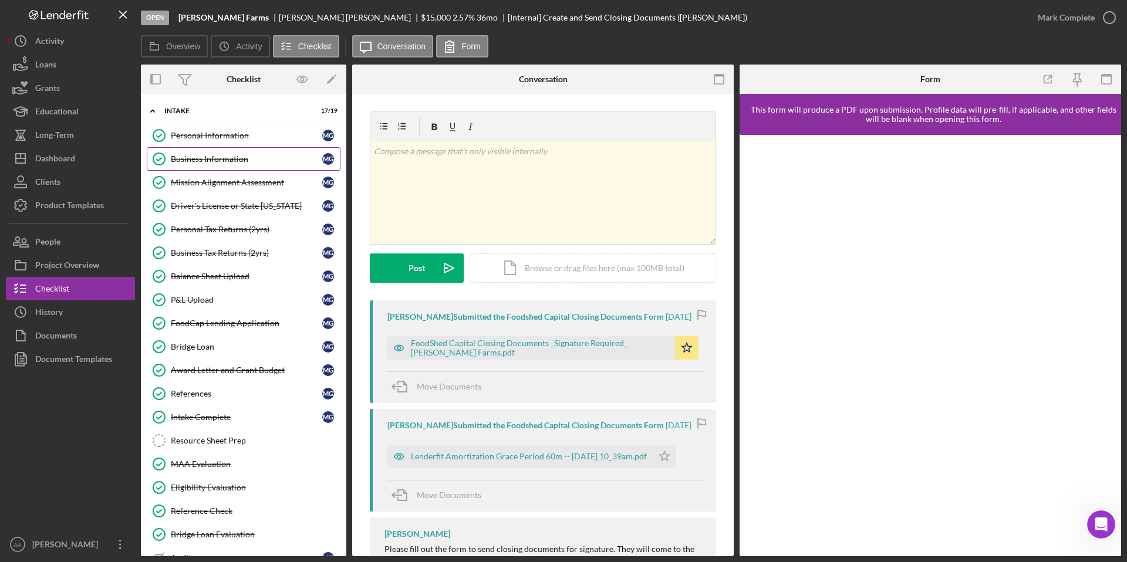
click at [225, 156] on div "Business Information" at bounding box center [246, 158] width 151 height 9
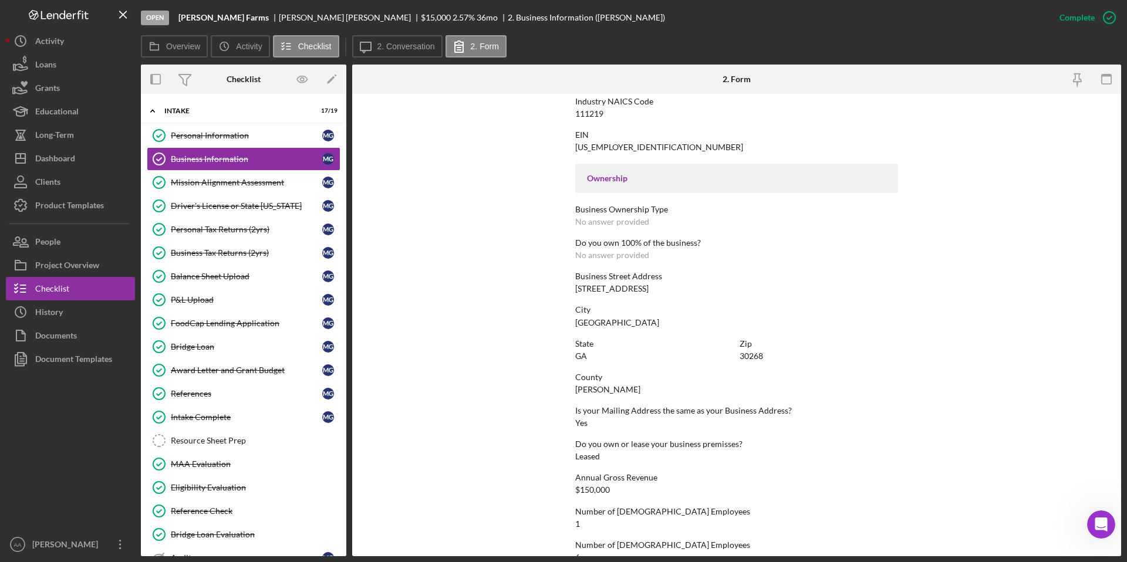
scroll to position [421, 0]
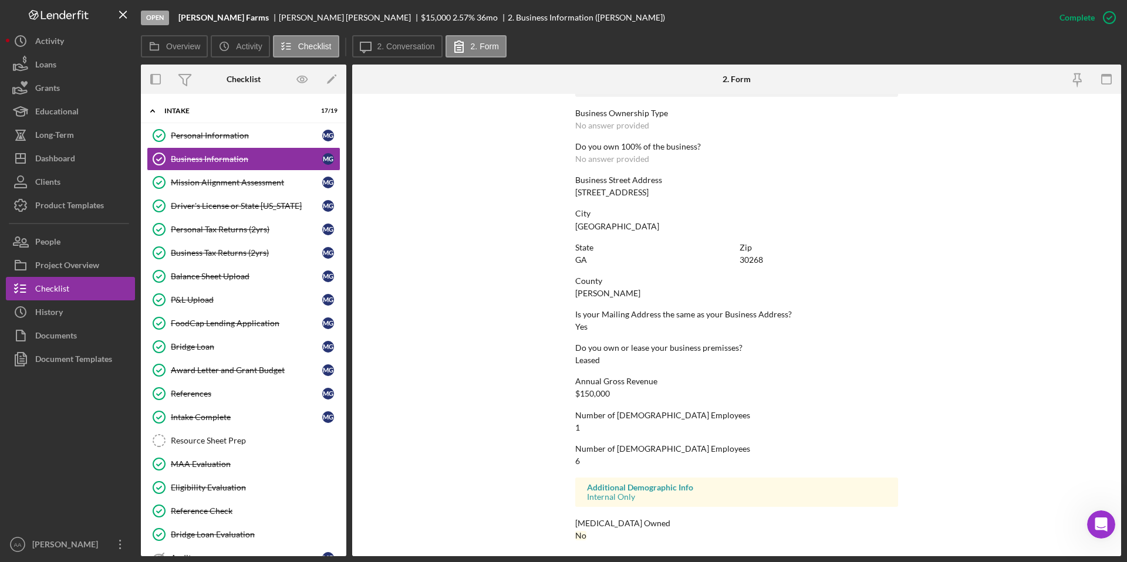
click at [607, 193] on div "[STREET_ADDRESS]" at bounding box center [611, 192] width 73 height 9
copy div "[STREET_ADDRESS]"
click at [614, 223] on div "[GEOGRAPHIC_DATA]" at bounding box center [617, 226] width 84 height 9
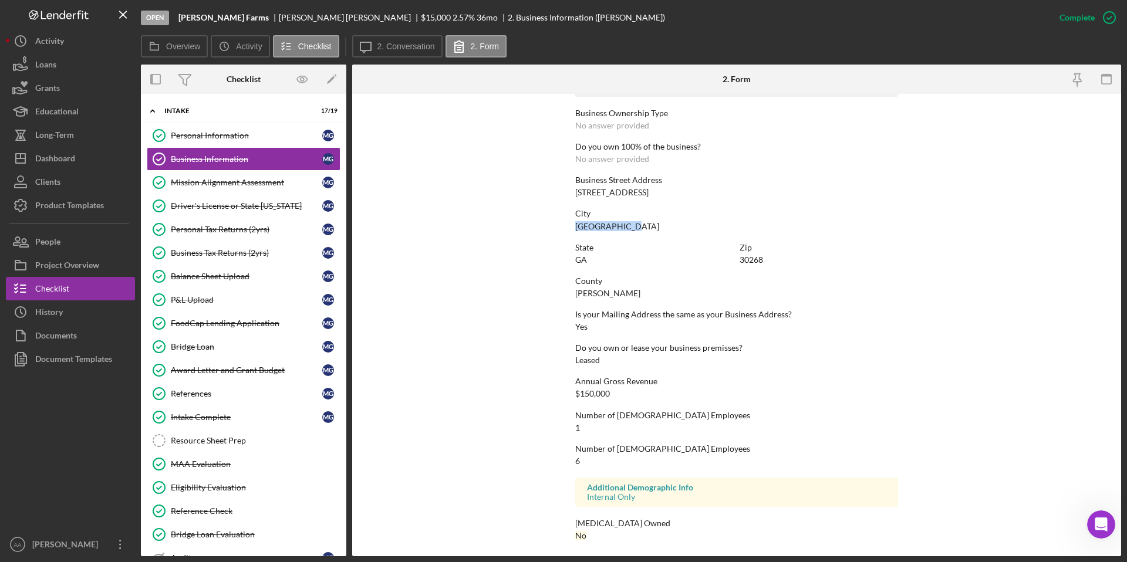
click at [614, 223] on div "[GEOGRAPHIC_DATA]" at bounding box center [617, 226] width 84 height 9
copy div "[GEOGRAPHIC_DATA]"
click at [751, 261] on div "30268" at bounding box center [751, 259] width 23 height 9
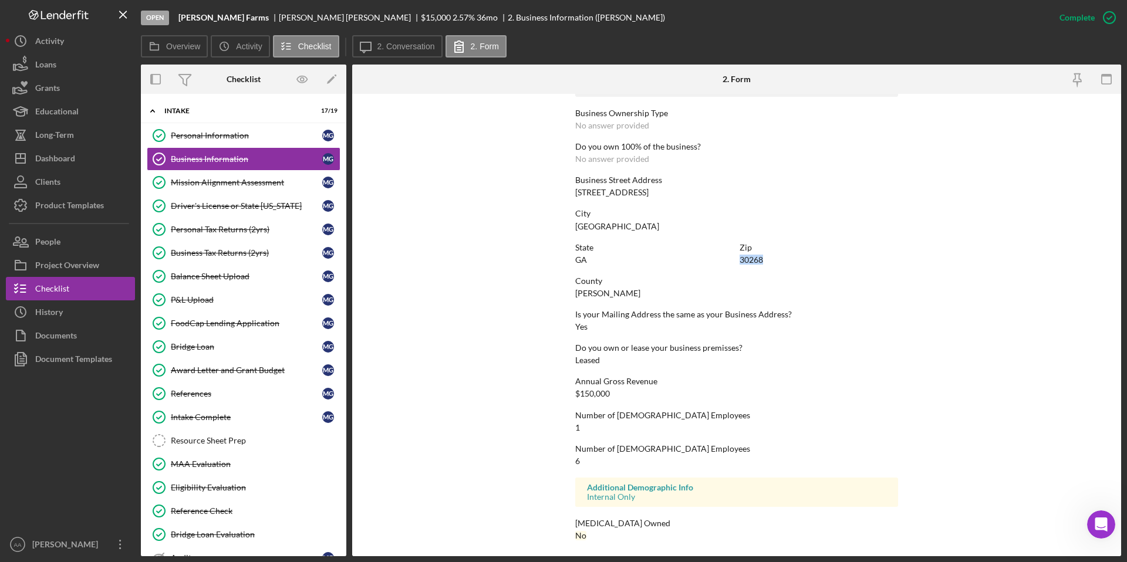
copy div "30268"
click at [580, 293] on div "[PERSON_NAME]" at bounding box center [607, 293] width 65 height 9
copy div "[PERSON_NAME]"
click at [76, 334] on div "Documents" at bounding box center [56, 337] width 42 height 26
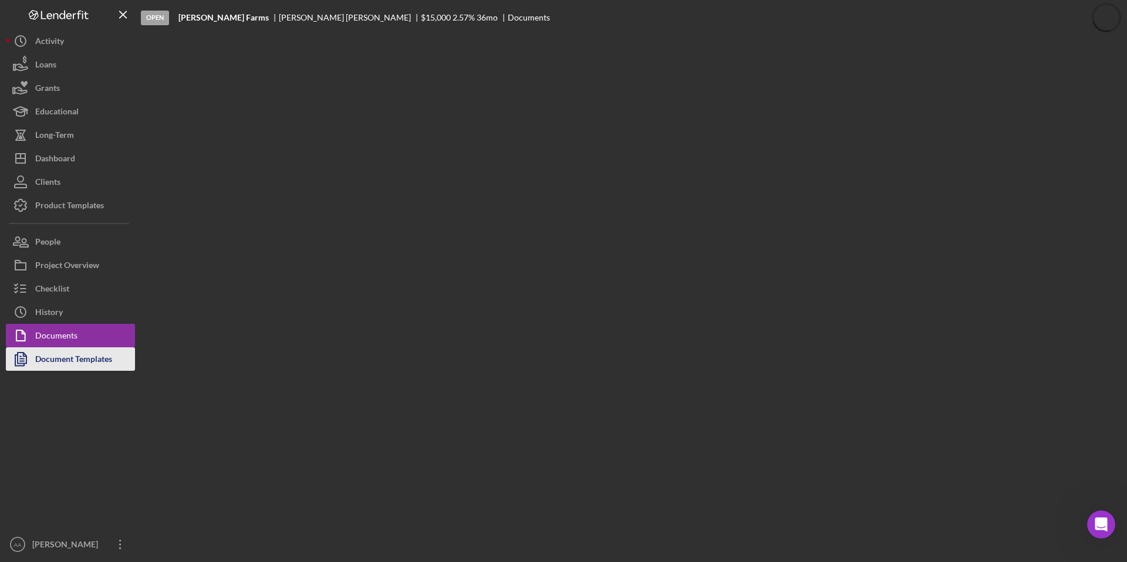
click at [72, 355] on div "Document Templates" at bounding box center [73, 361] width 77 height 26
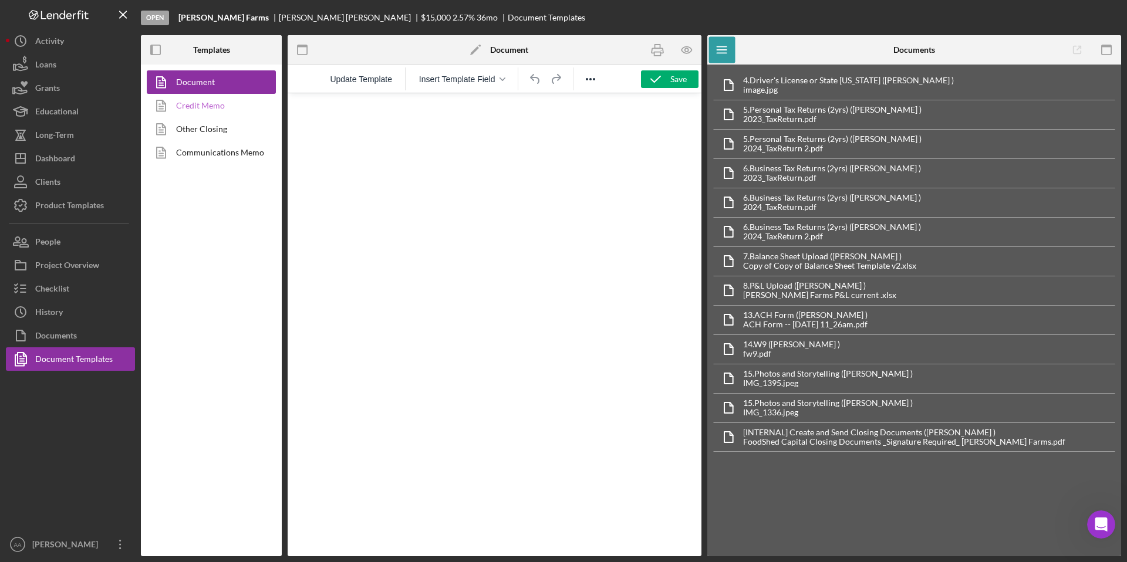
click at [192, 103] on link "Credit Memo" at bounding box center [208, 105] width 123 height 23
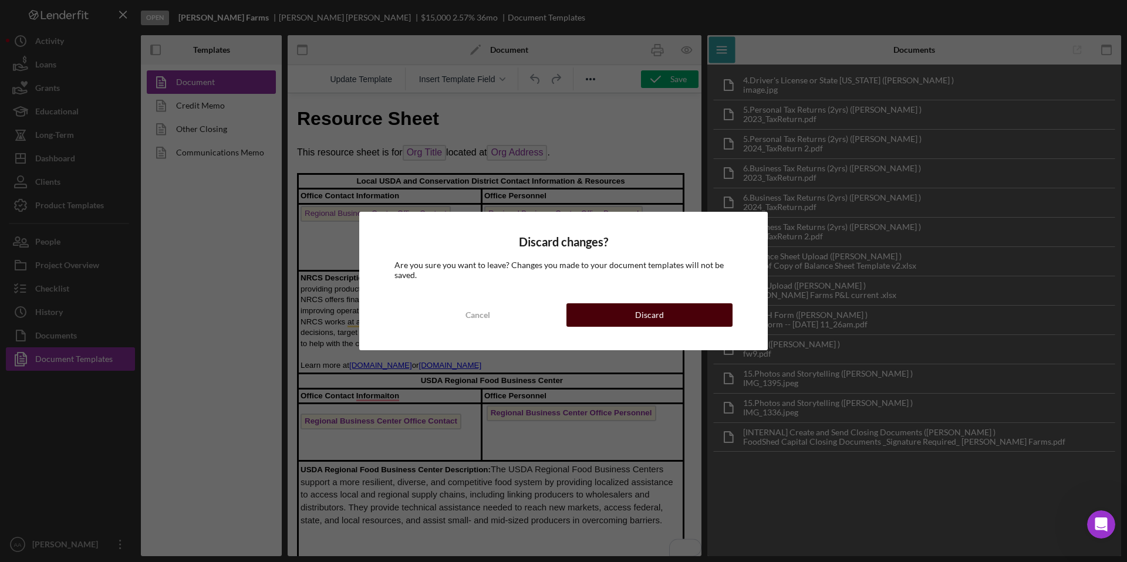
click at [675, 309] on button "Discard" at bounding box center [650, 315] width 166 height 23
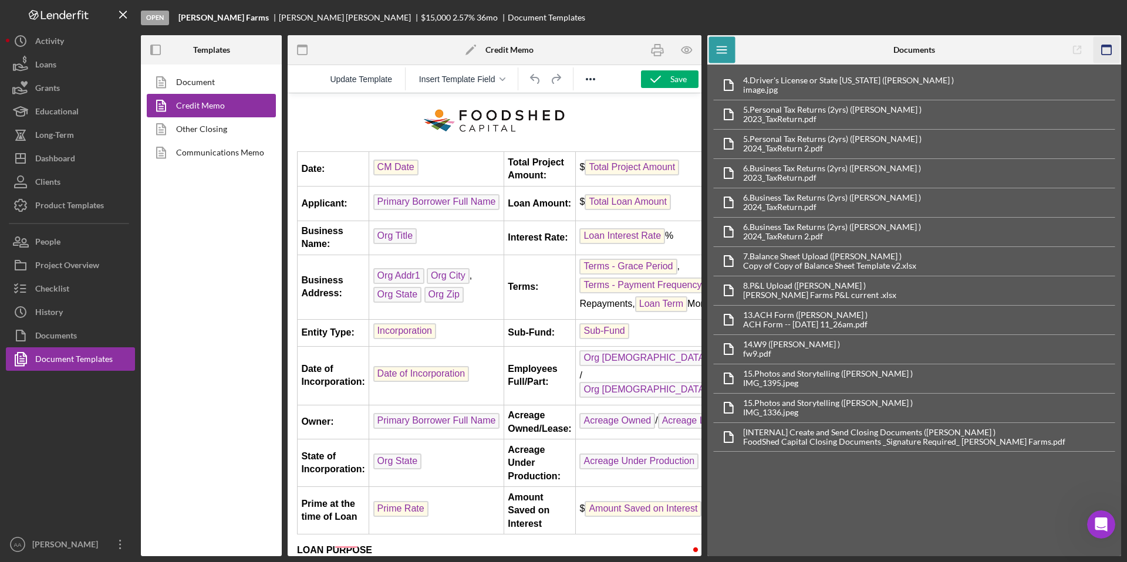
click at [1111, 47] on rect "button" at bounding box center [1106, 49] width 9 height 9
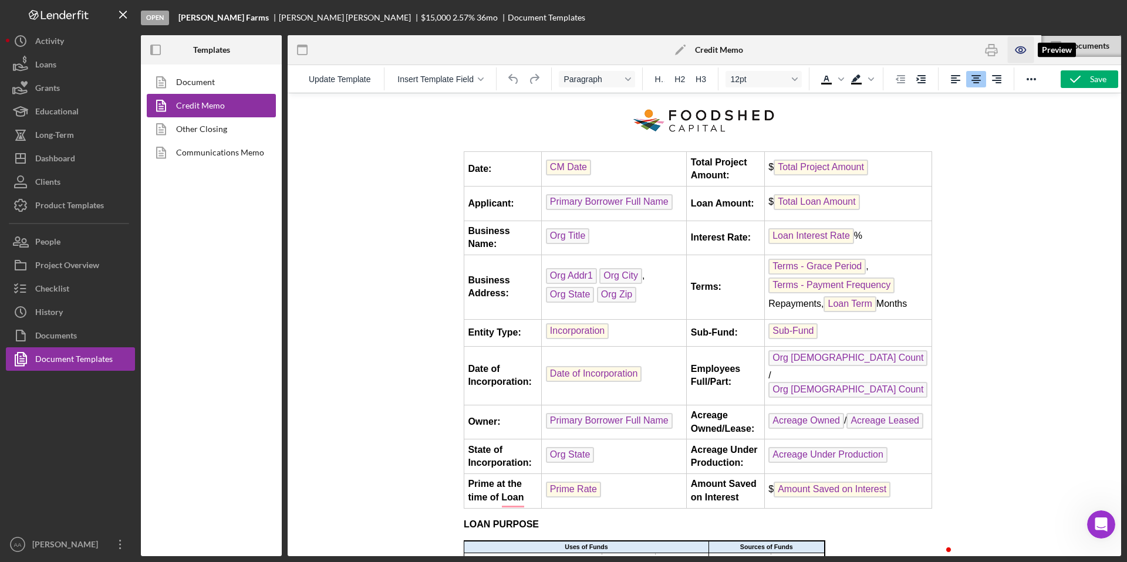
click at [1020, 51] on icon "button" at bounding box center [1021, 50] width 4 height 4
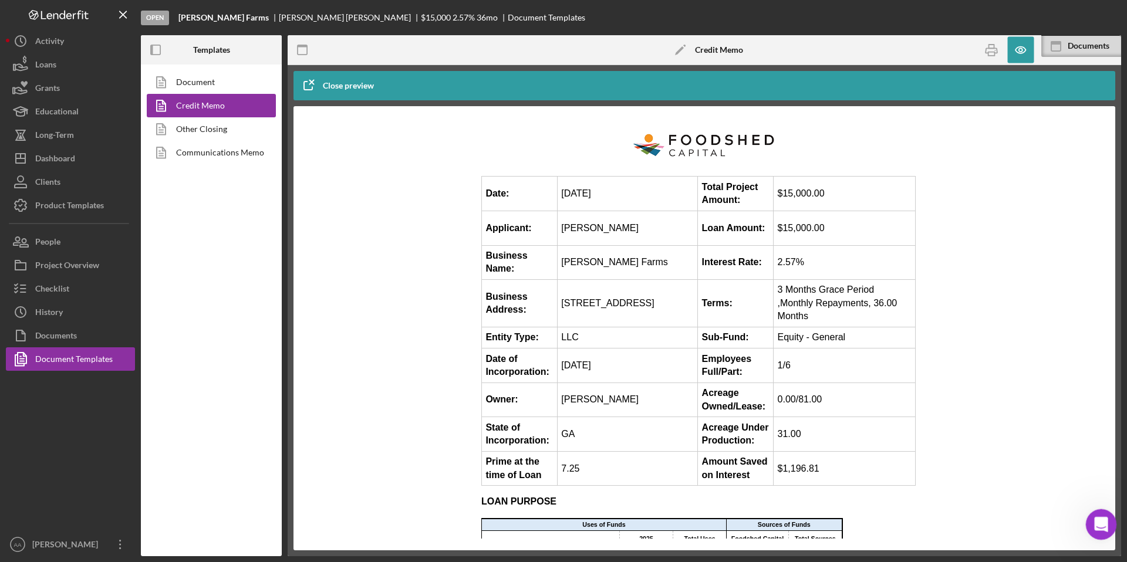
click at [1104, 521] on icon "Open Intercom Messenger" at bounding box center [1099, 523] width 19 height 19
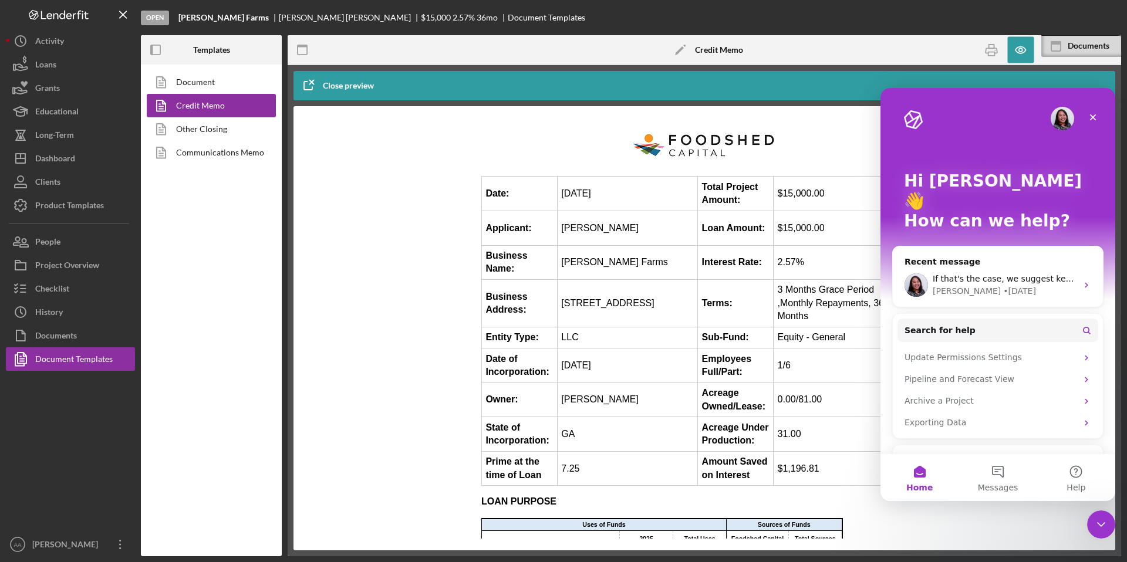
scroll to position [22, 0]
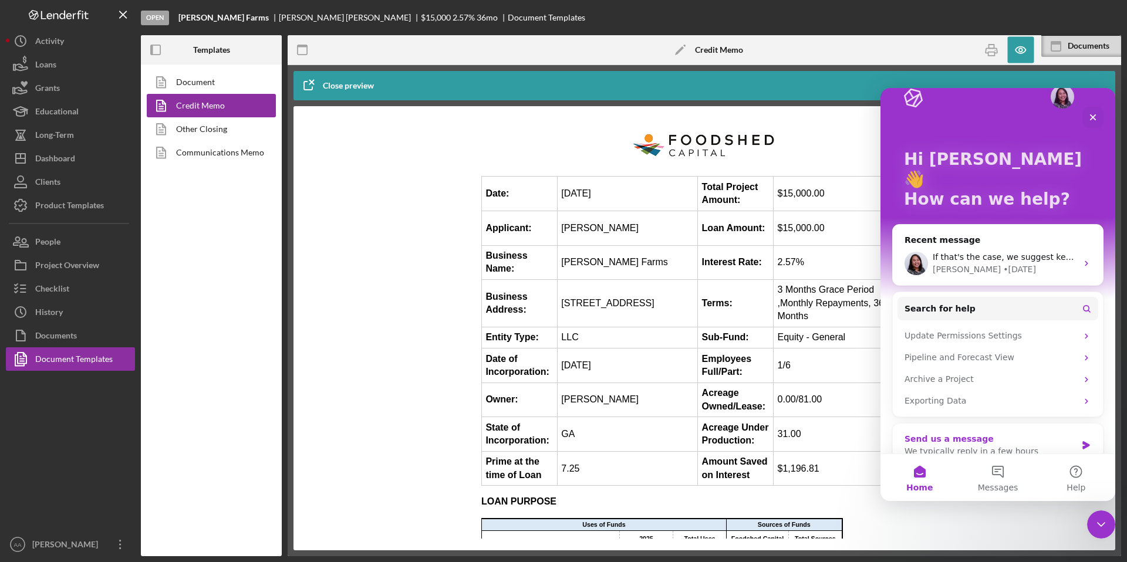
click at [1043, 446] on div "We typically reply in a few hours" at bounding box center [991, 452] width 172 height 12
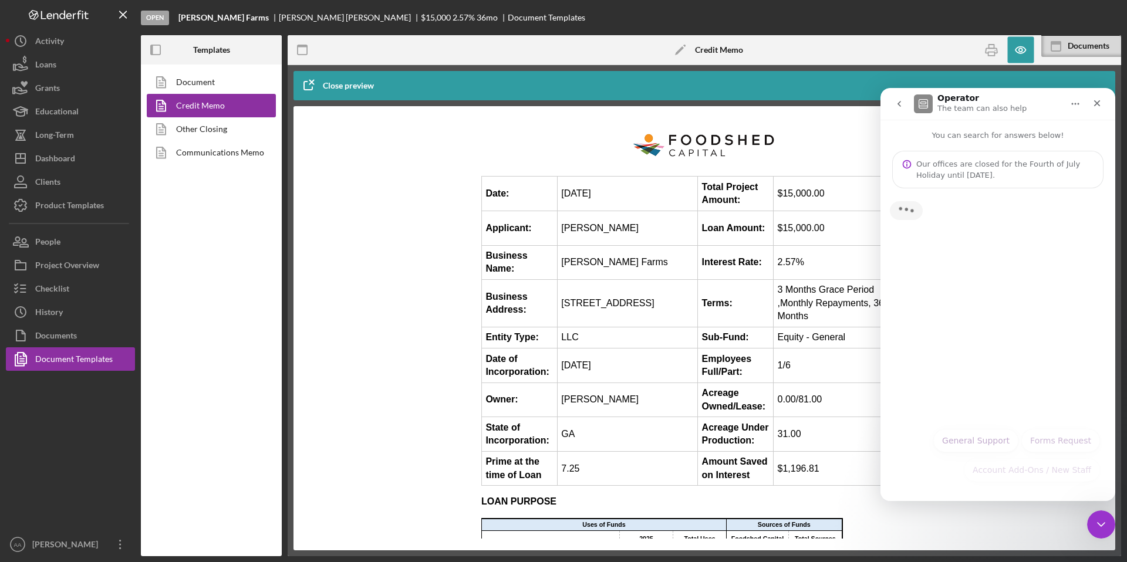
scroll to position [0, 0]
